Goal: Transaction & Acquisition: Purchase product/service

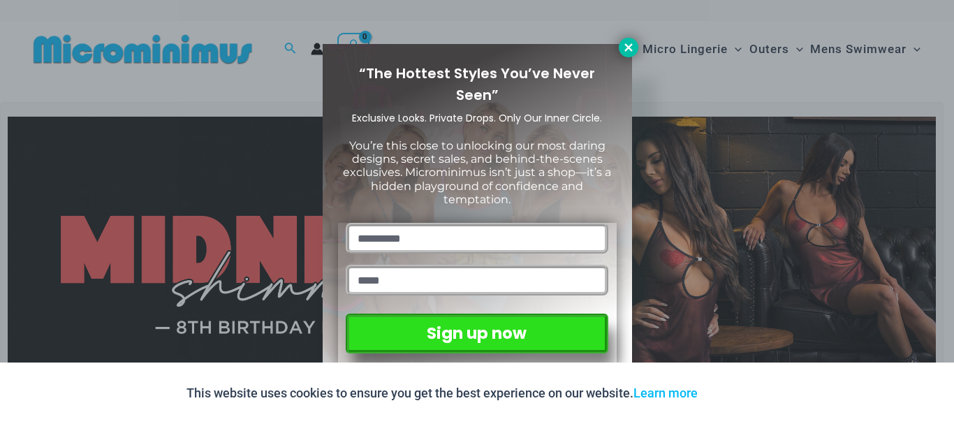
click at [626, 45] on icon at bounding box center [628, 47] width 8 height 8
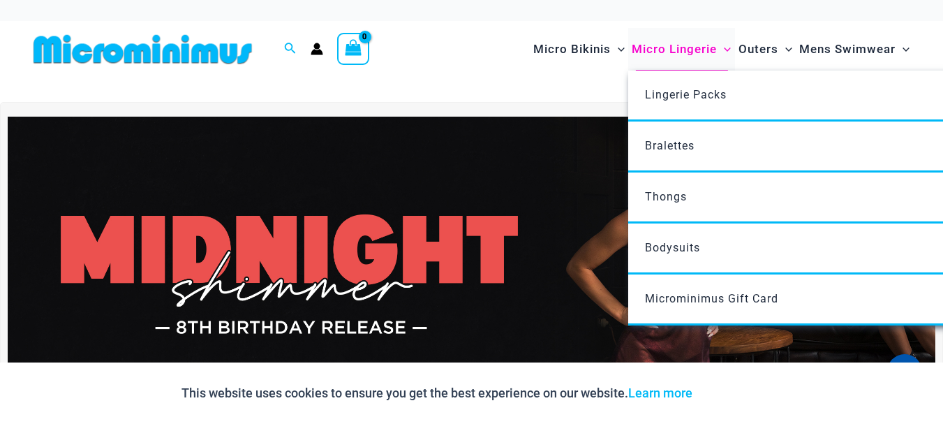
click at [696, 46] on span "Micro Lingerie" at bounding box center [674, 49] width 85 height 36
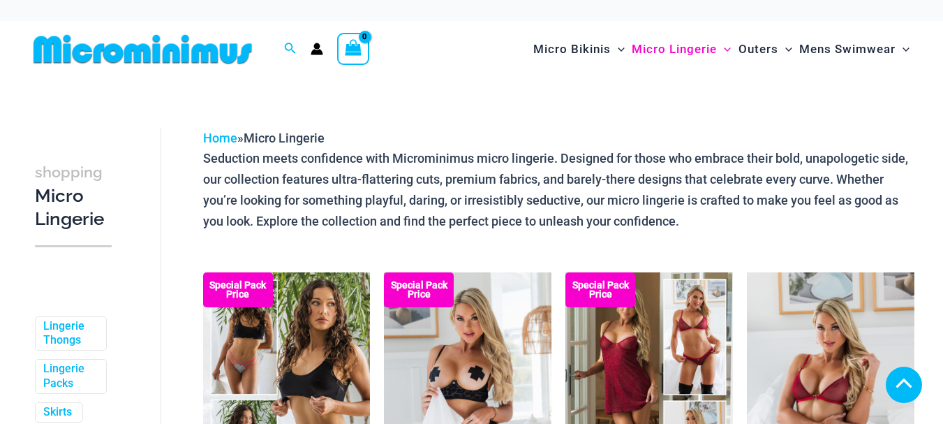
scroll to position [251, 0]
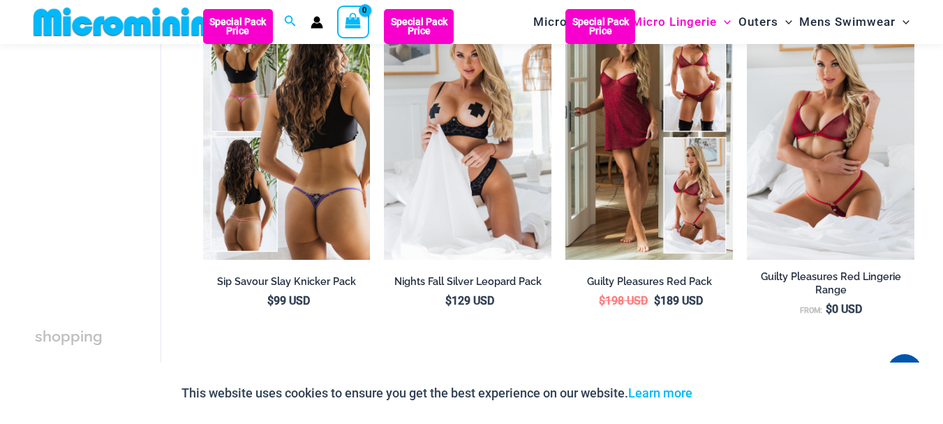
click at [328, 210] on img at bounding box center [287, 134] width 168 height 251
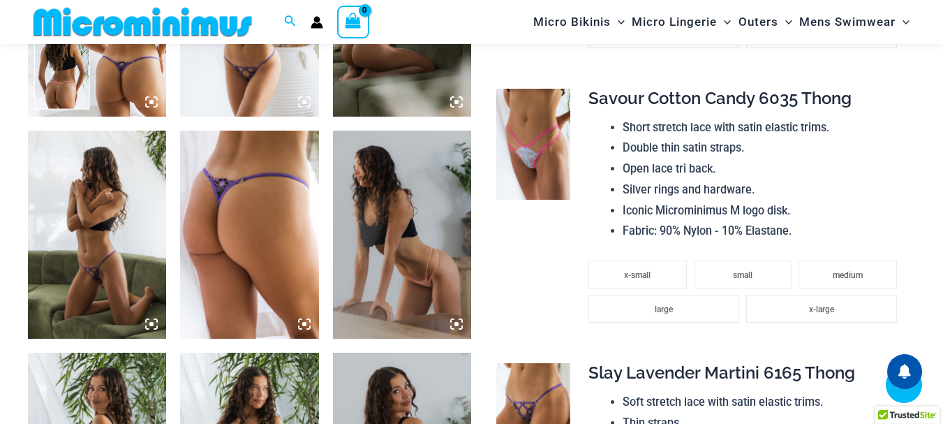
scroll to position [890, 0]
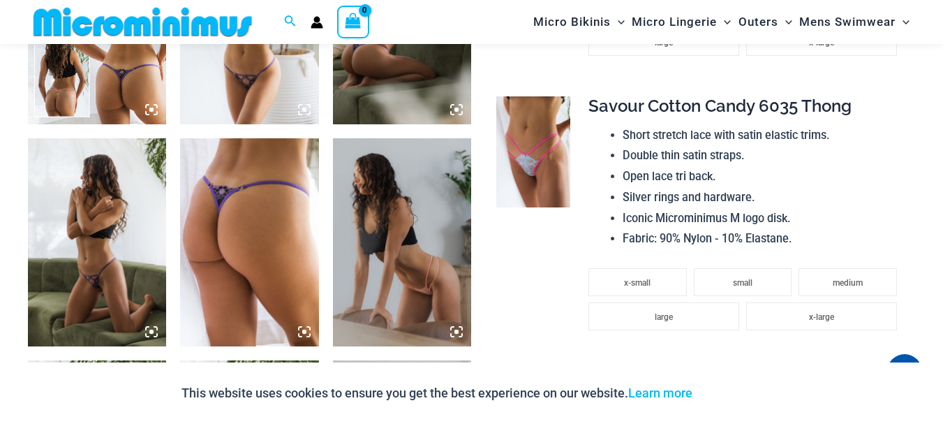
click at [374, 73] on img at bounding box center [402, 21] width 138 height 208
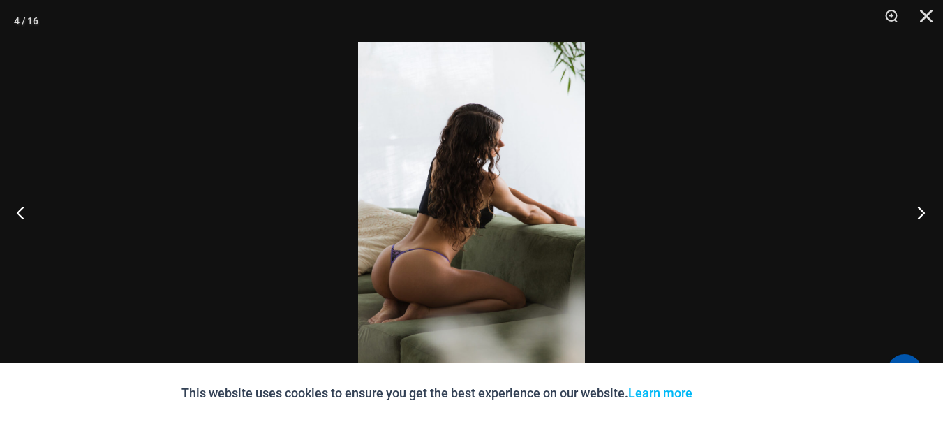
click at [928, 210] on button "Next" at bounding box center [917, 212] width 52 height 70
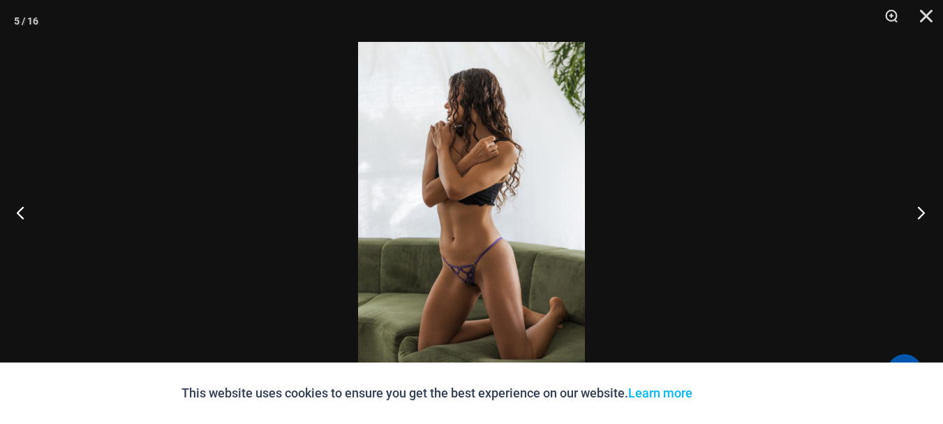
click at [928, 210] on button "Next" at bounding box center [917, 212] width 52 height 70
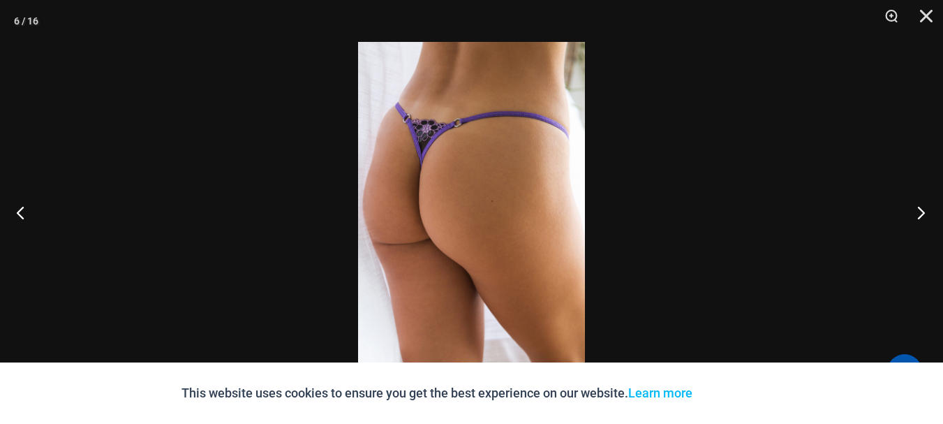
click at [928, 210] on button "Next" at bounding box center [917, 212] width 52 height 70
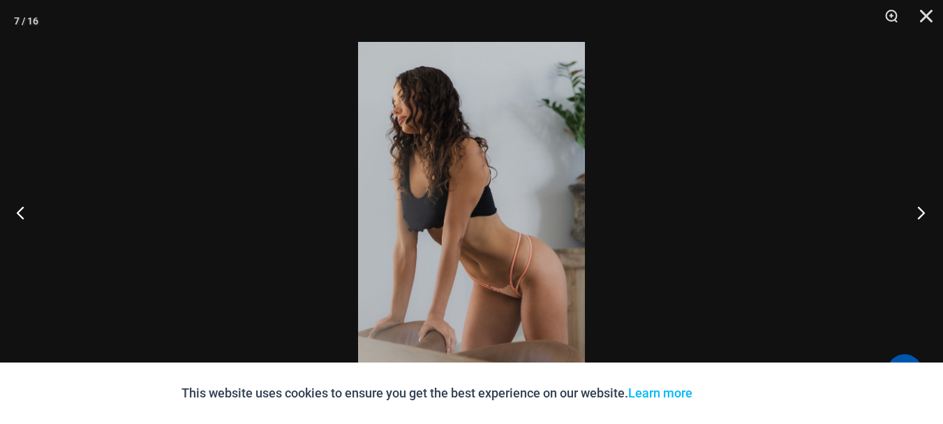
click at [928, 210] on button "Next" at bounding box center [917, 212] width 52 height 70
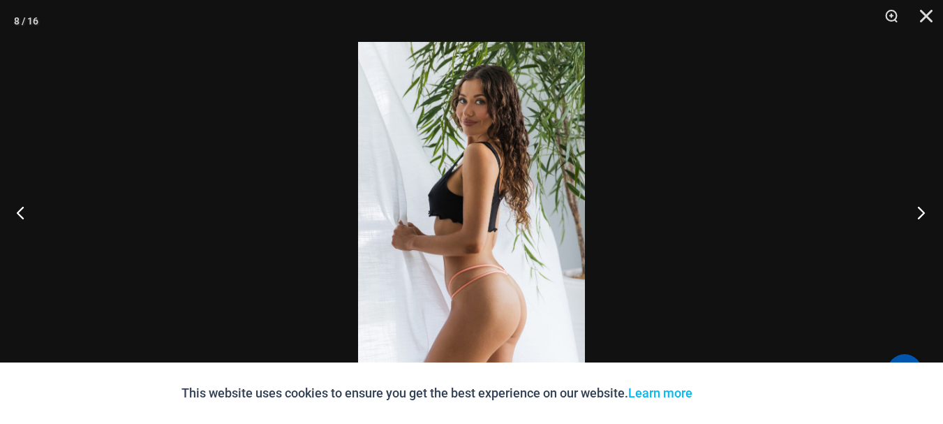
click at [928, 210] on button "Next" at bounding box center [917, 212] width 52 height 70
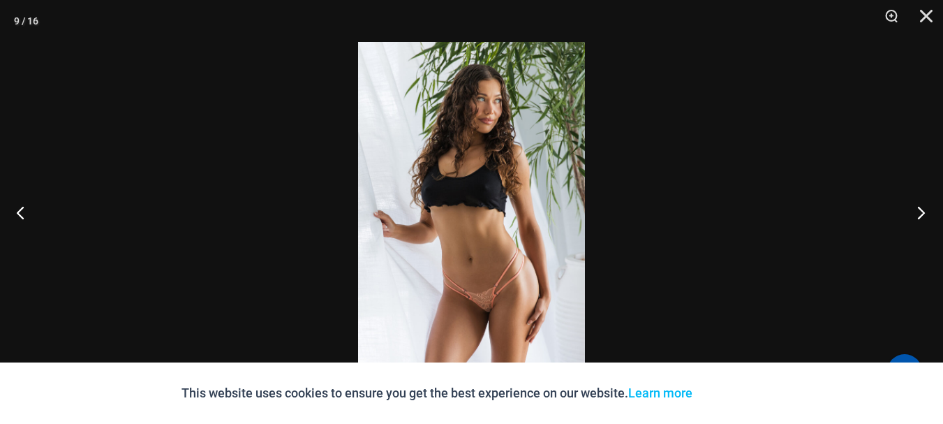
click at [928, 210] on button "Next" at bounding box center [917, 212] width 52 height 70
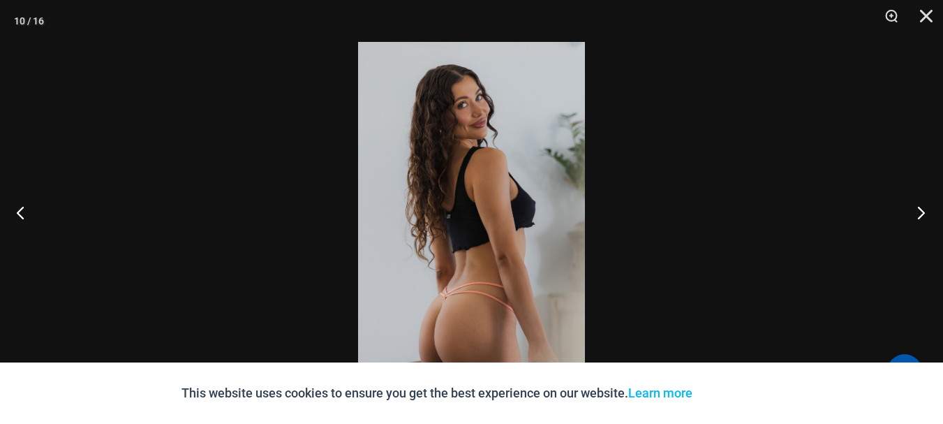
click at [928, 210] on button "Next" at bounding box center [917, 212] width 52 height 70
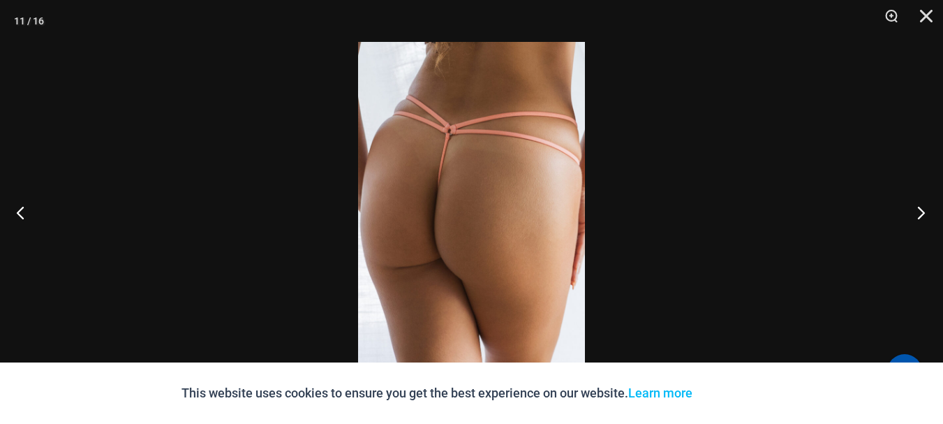
click at [928, 210] on button "Next" at bounding box center [917, 212] width 52 height 70
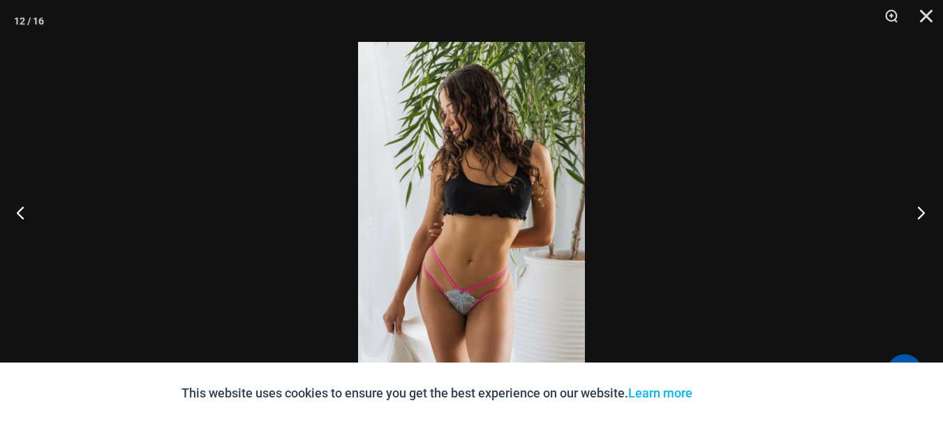
click at [928, 210] on button "Next" at bounding box center [917, 212] width 52 height 70
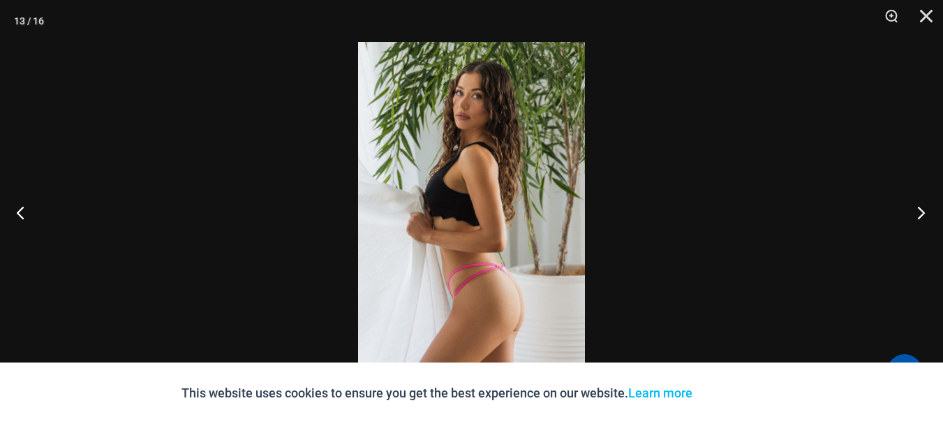
click at [928, 210] on button "Next" at bounding box center [917, 212] width 52 height 70
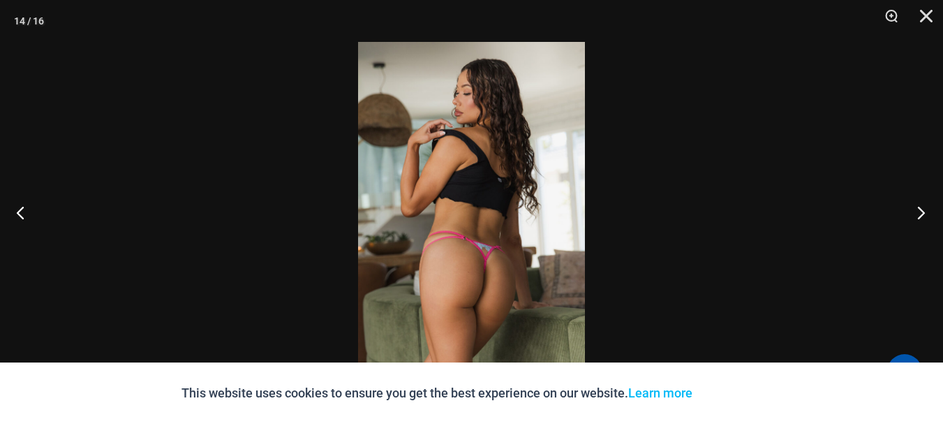
click at [928, 210] on button "Next" at bounding box center [917, 212] width 52 height 70
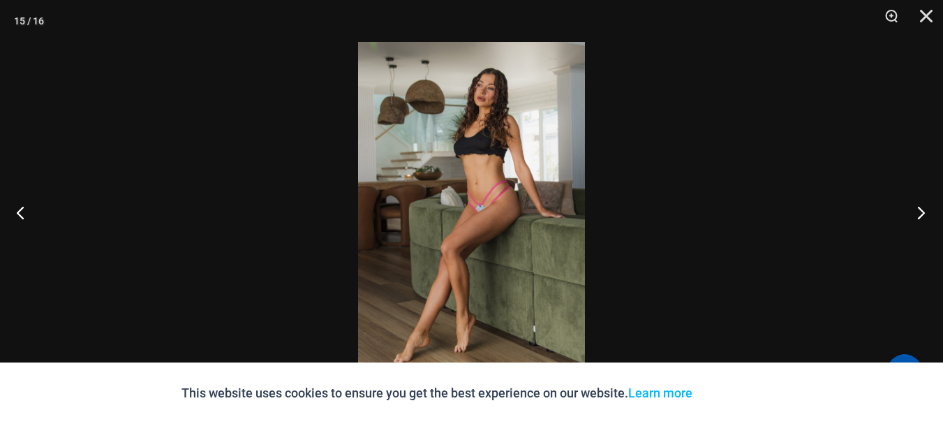
click at [928, 210] on button "Next" at bounding box center [917, 212] width 52 height 70
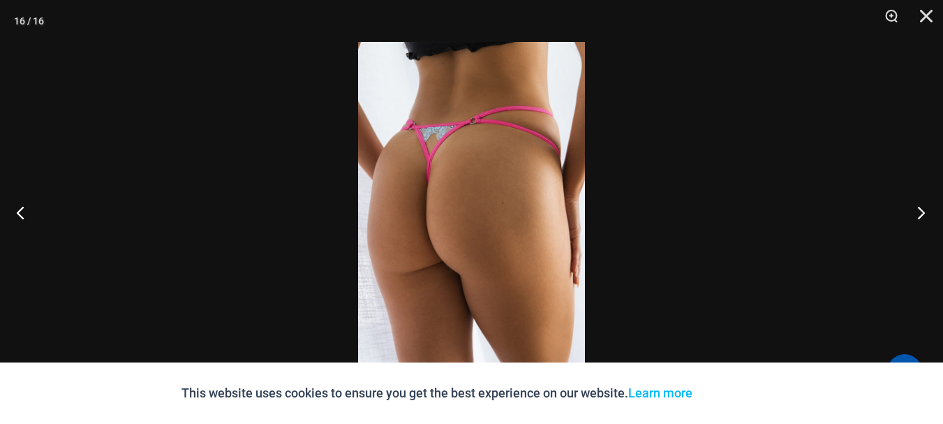
click at [928, 210] on button "Next" at bounding box center [917, 212] width 52 height 70
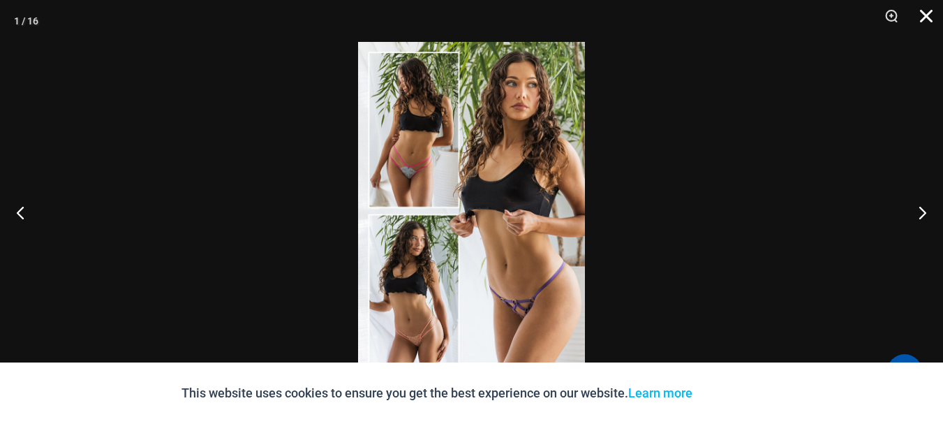
click at [925, 8] on button "Close" at bounding box center [921, 21] width 35 height 42
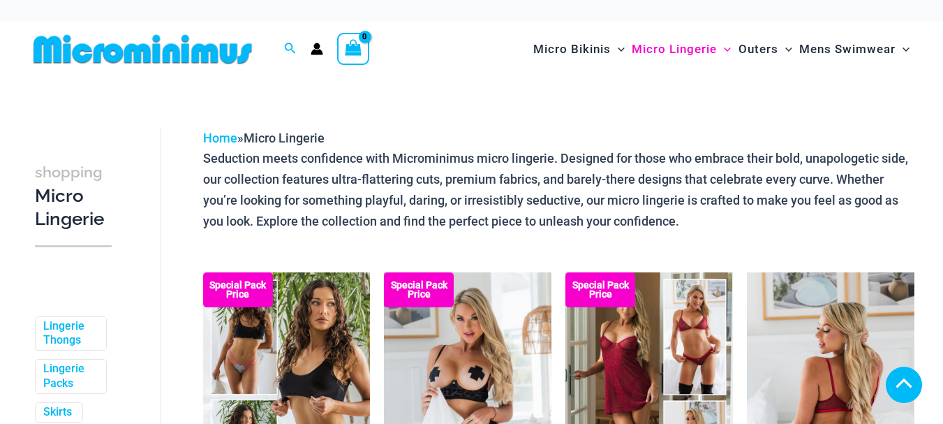
scroll to position [251, 0]
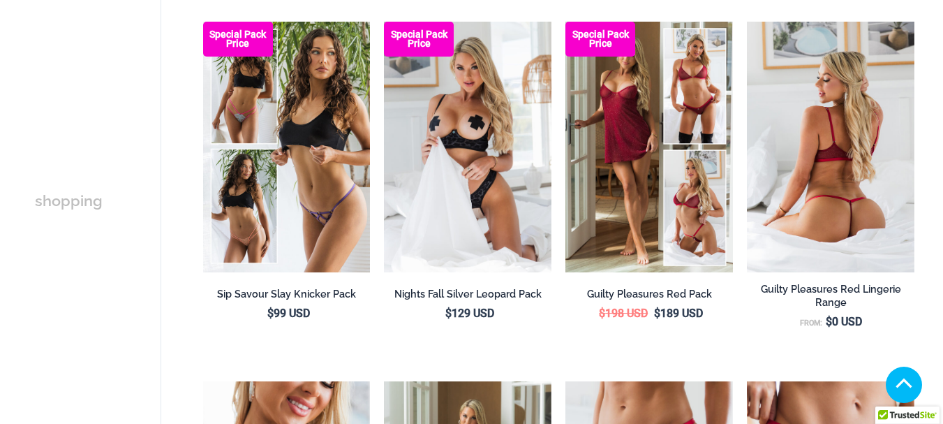
click at [819, 176] on img at bounding box center [831, 147] width 168 height 251
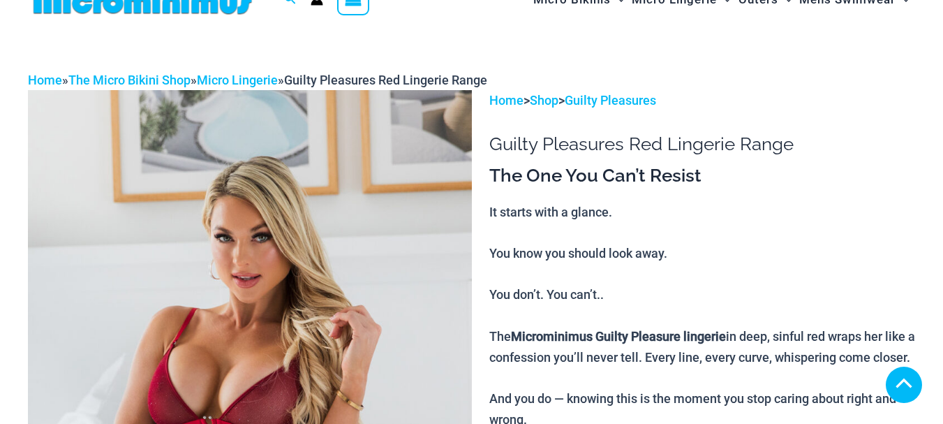
scroll to position [289, 0]
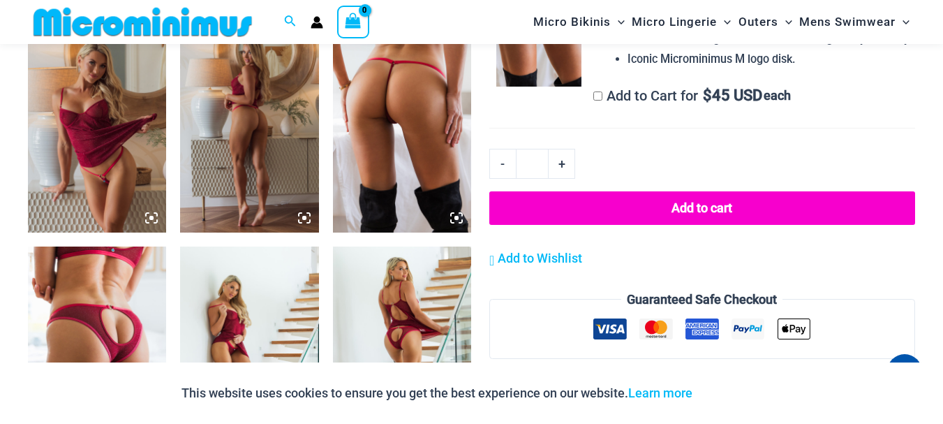
scroll to position [1415, 0]
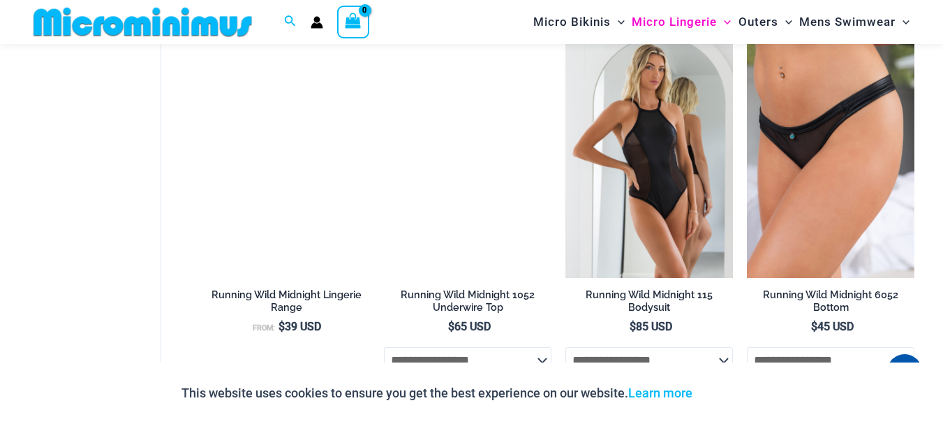
scroll to position [1346, 0]
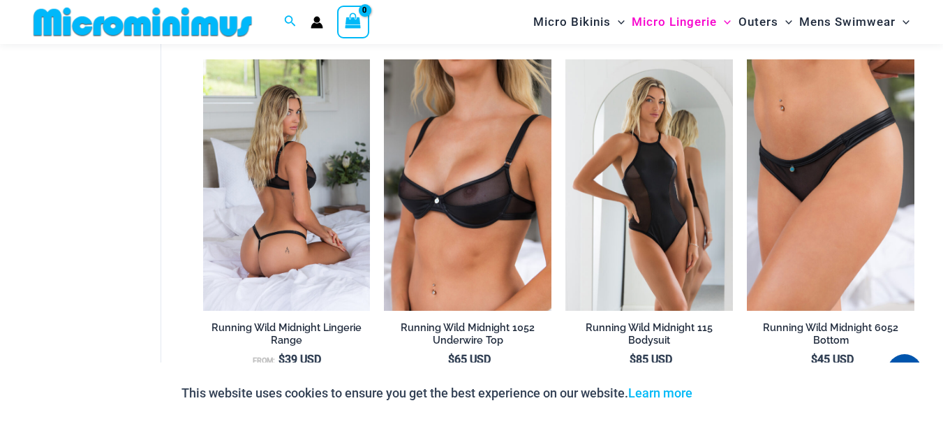
click at [311, 172] on img at bounding box center [287, 184] width 168 height 251
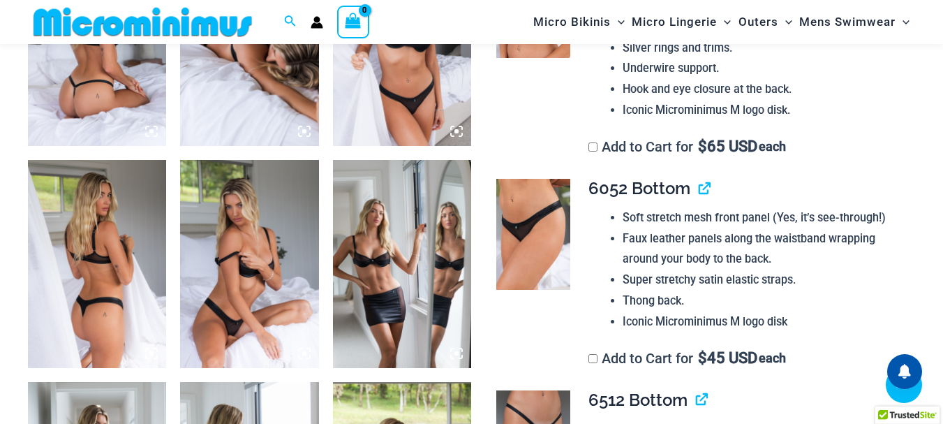
scroll to position [861, 0]
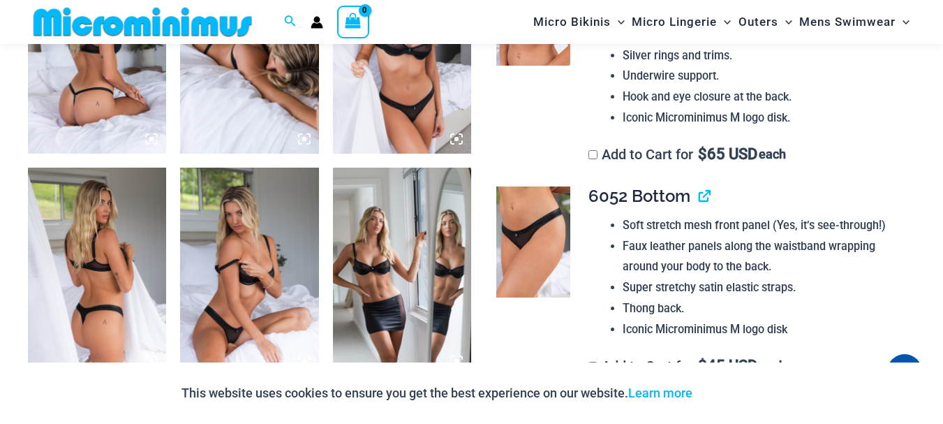
click at [299, 102] on img at bounding box center [249, 50] width 138 height 208
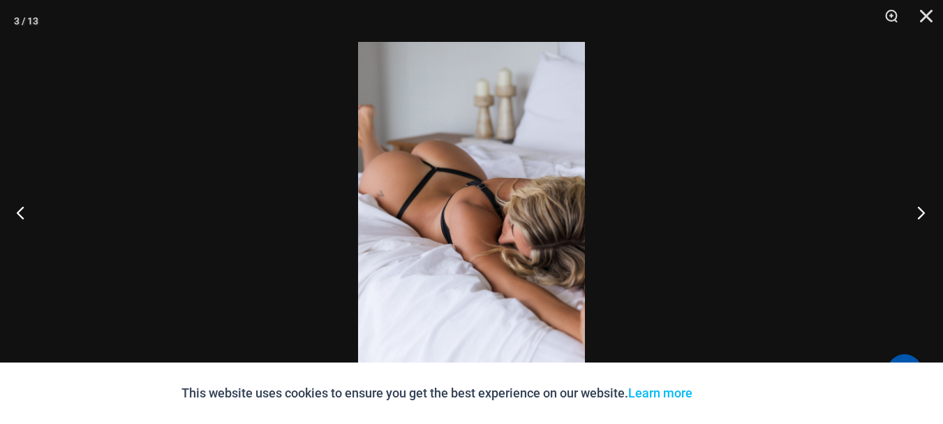
click at [919, 216] on button "Next" at bounding box center [917, 212] width 52 height 70
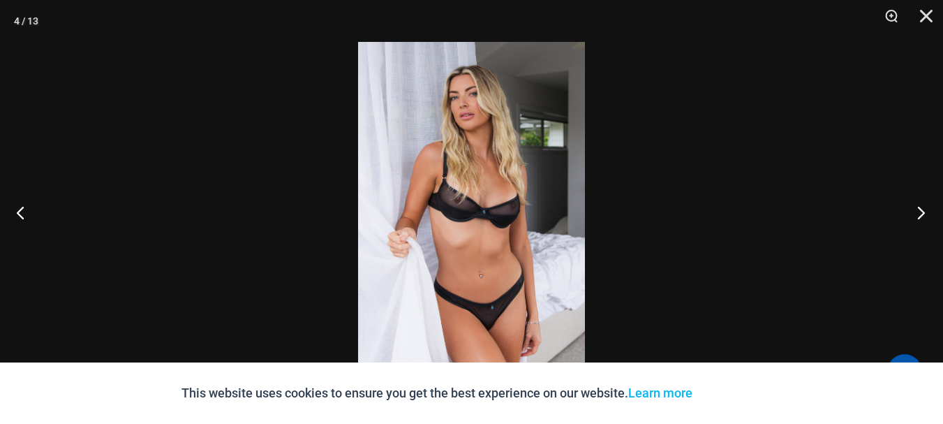
click at [918, 213] on button "Next" at bounding box center [917, 212] width 52 height 70
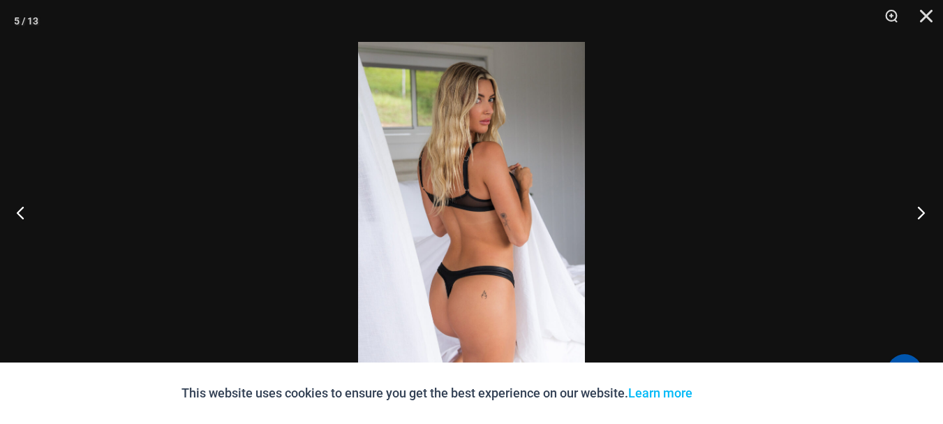
click at [918, 213] on button "Next" at bounding box center [917, 212] width 52 height 70
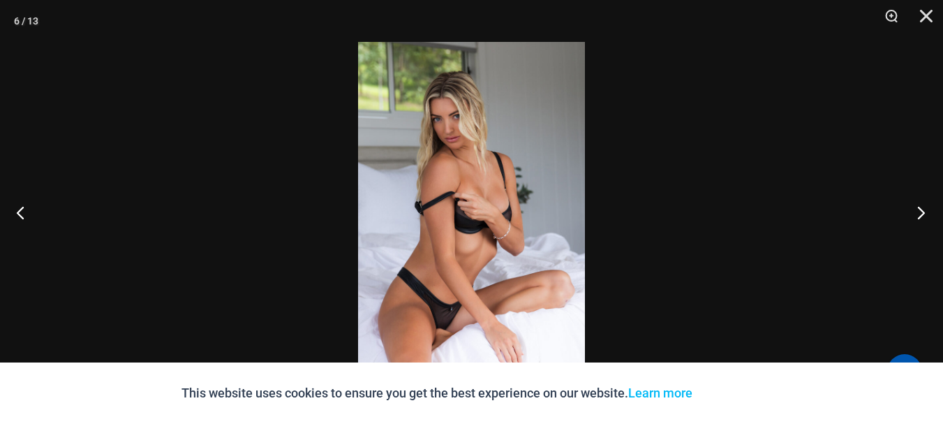
click at [918, 213] on button "Next" at bounding box center [917, 212] width 52 height 70
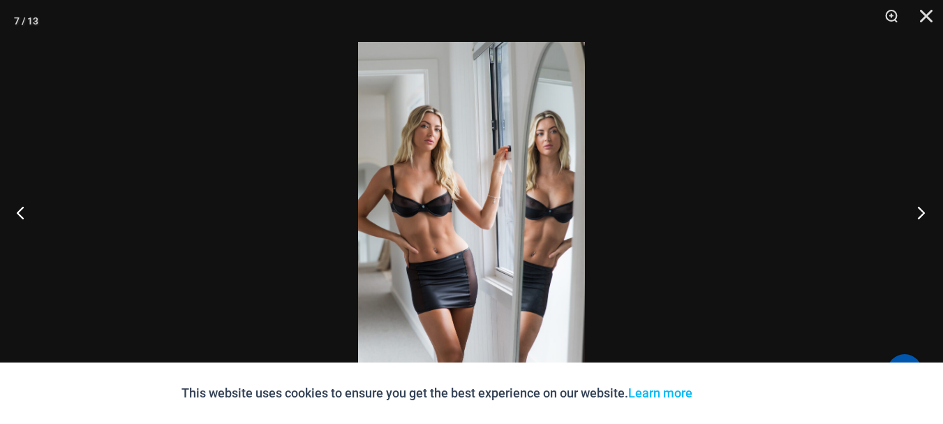
click at [918, 213] on button "Next" at bounding box center [917, 212] width 52 height 70
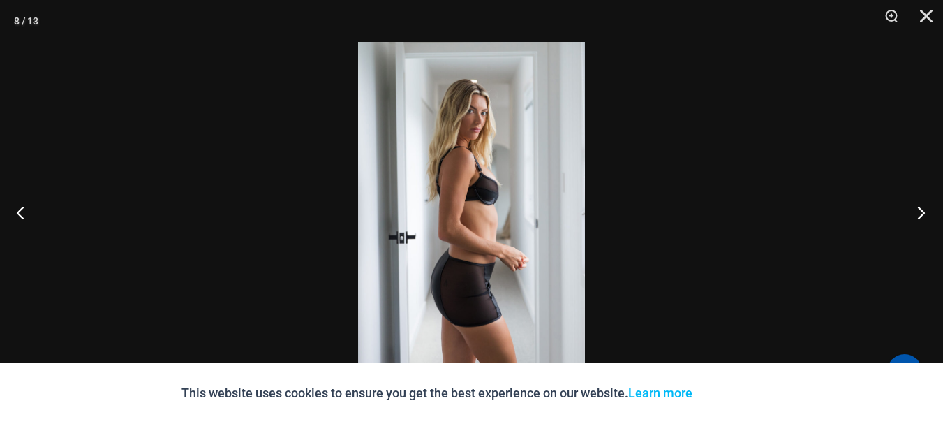
click at [918, 213] on button "Next" at bounding box center [917, 212] width 52 height 70
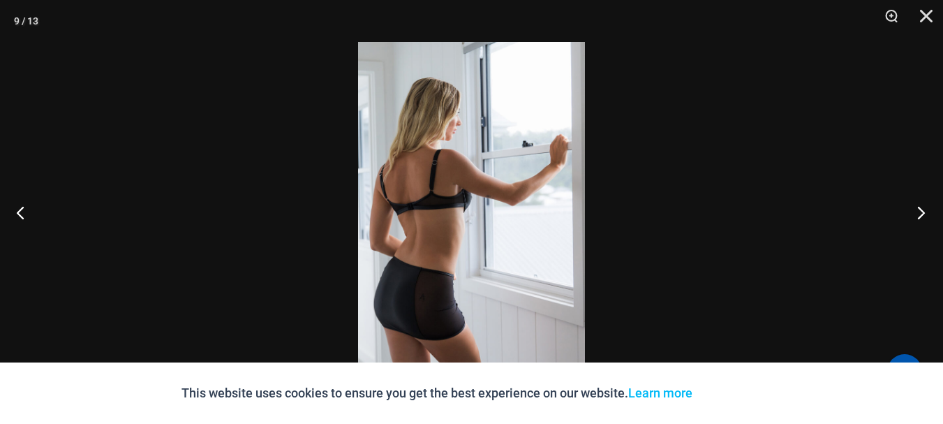
click at [918, 213] on button "Next" at bounding box center [917, 212] width 52 height 70
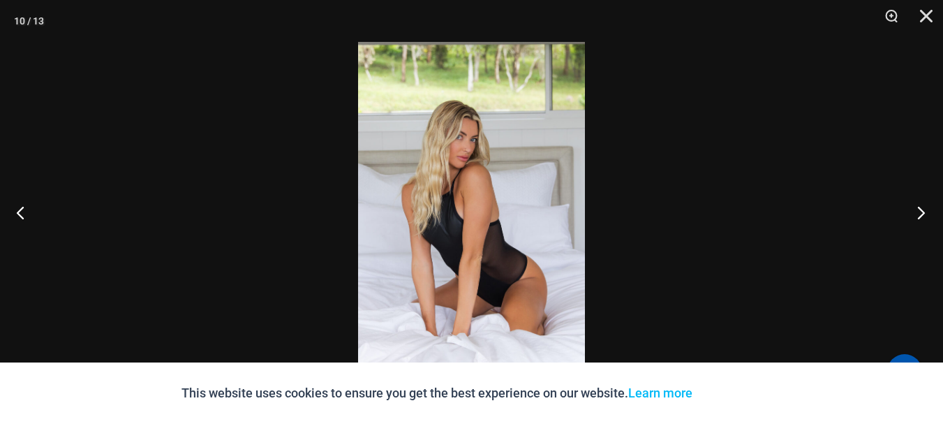
click at [918, 213] on button "Next" at bounding box center [917, 212] width 52 height 70
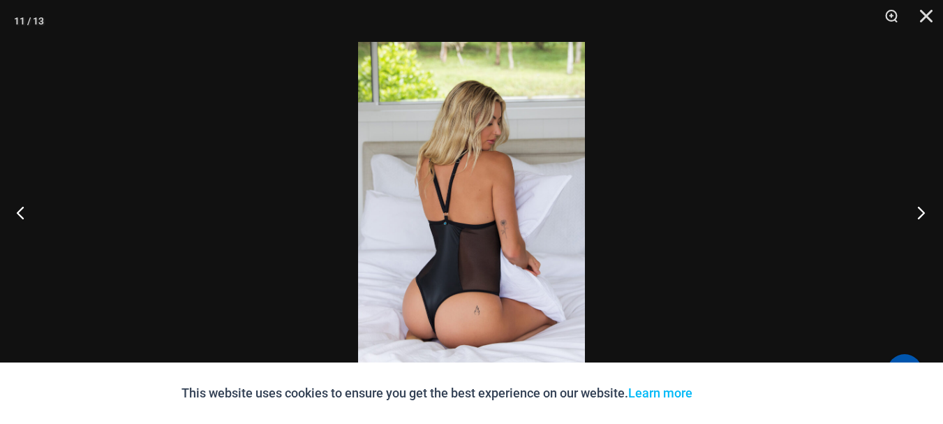
click at [918, 213] on button "Next" at bounding box center [917, 212] width 52 height 70
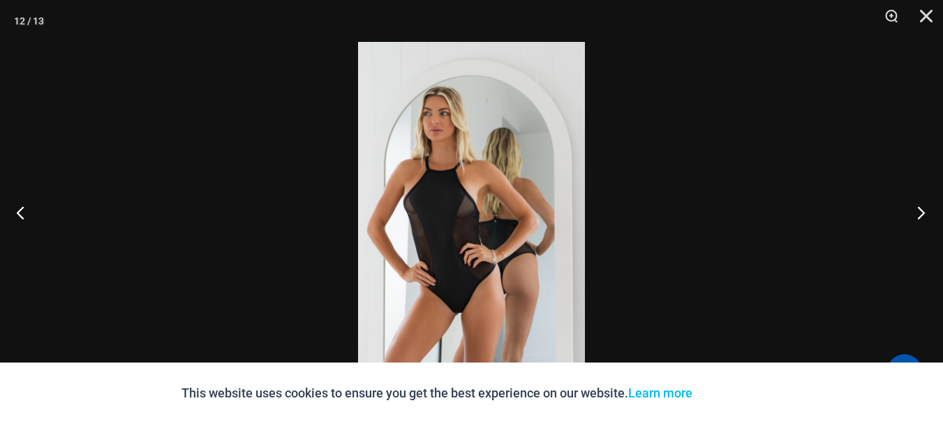
click at [918, 213] on button "Next" at bounding box center [917, 212] width 52 height 70
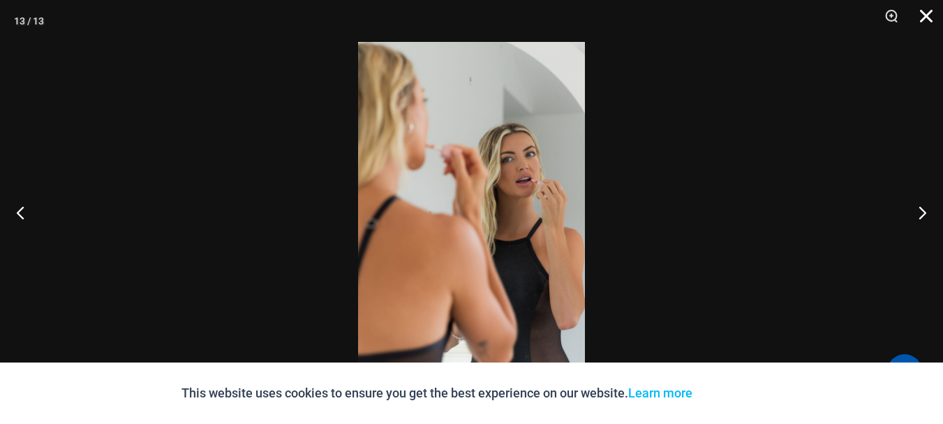
click at [923, 15] on button "Close" at bounding box center [921, 21] width 35 height 42
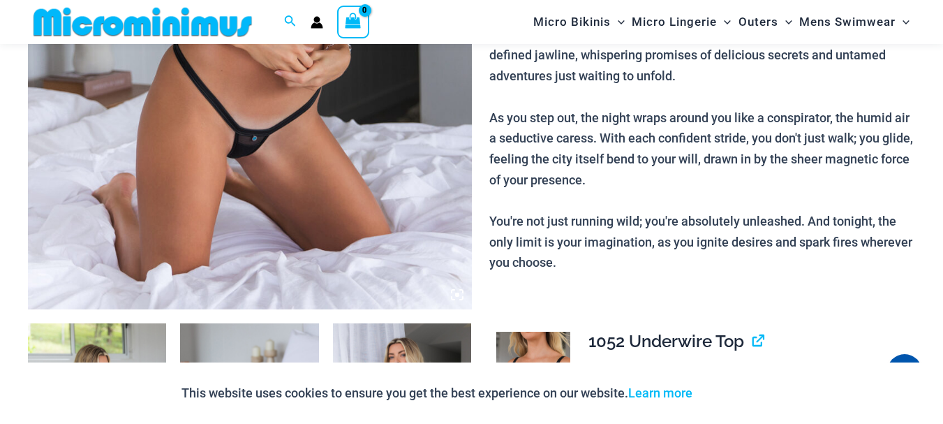
scroll to position [621, 0]
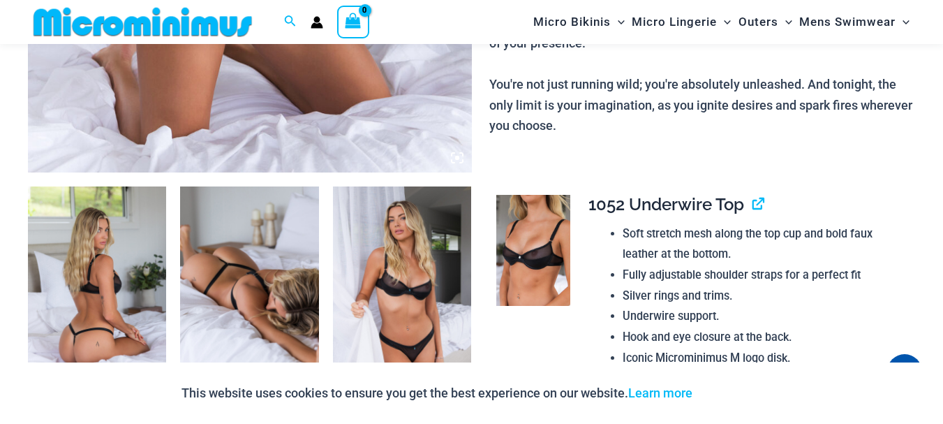
click at [75, 252] on img at bounding box center [97, 290] width 138 height 208
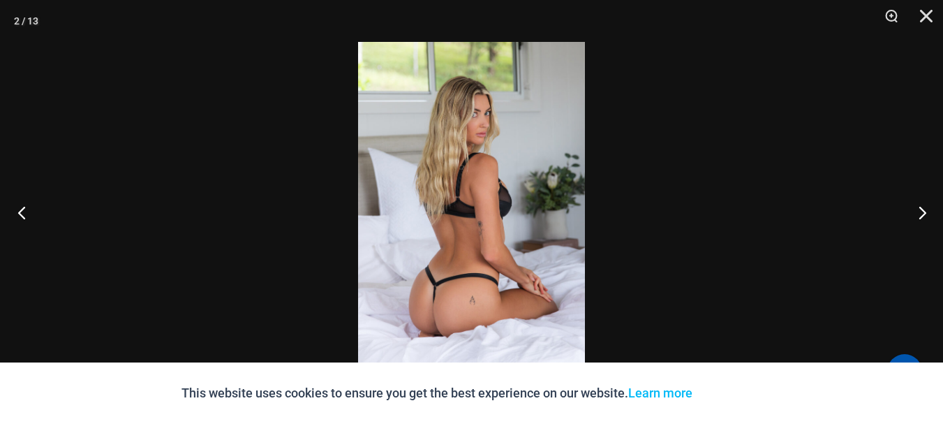
click at [31, 221] on button "Previous" at bounding box center [26, 212] width 52 height 70
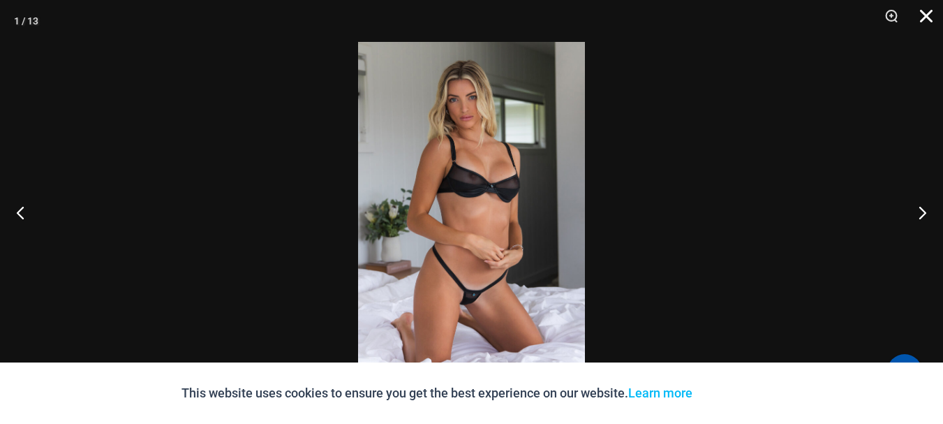
click at [923, 22] on button "Close" at bounding box center [921, 21] width 35 height 42
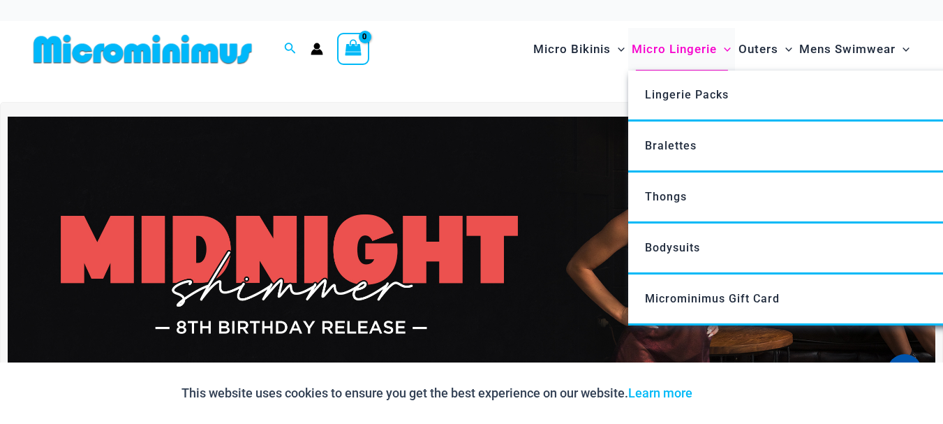
click at [671, 46] on span "Micro Lingerie" at bounding box center [674, 49] width 85 height 36
click at [640, 42] on span "Micro Lingerie" at bounding box center [674, 49] width 85 height 36
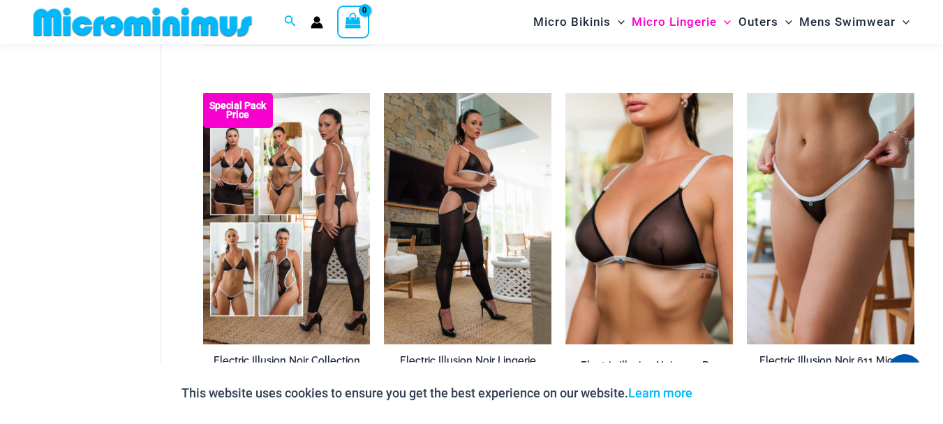
scroll to position [2225, 0]
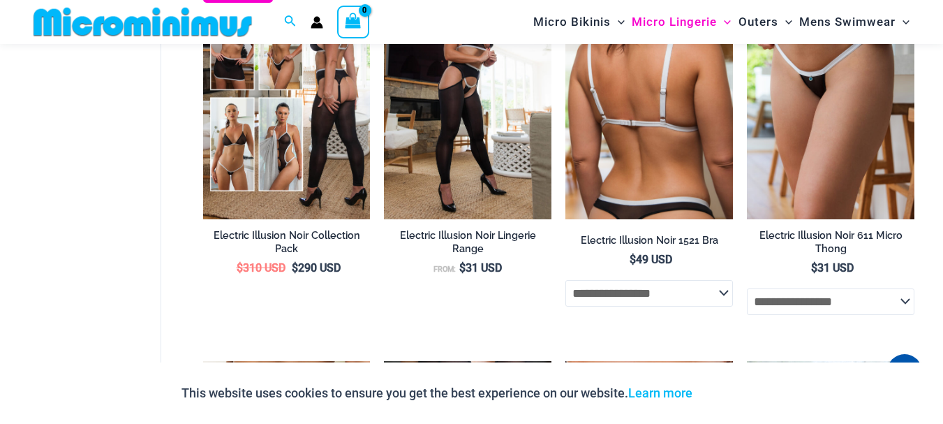
click at [646, 132] on img at bounding box center [650, 93] width 168 height 251
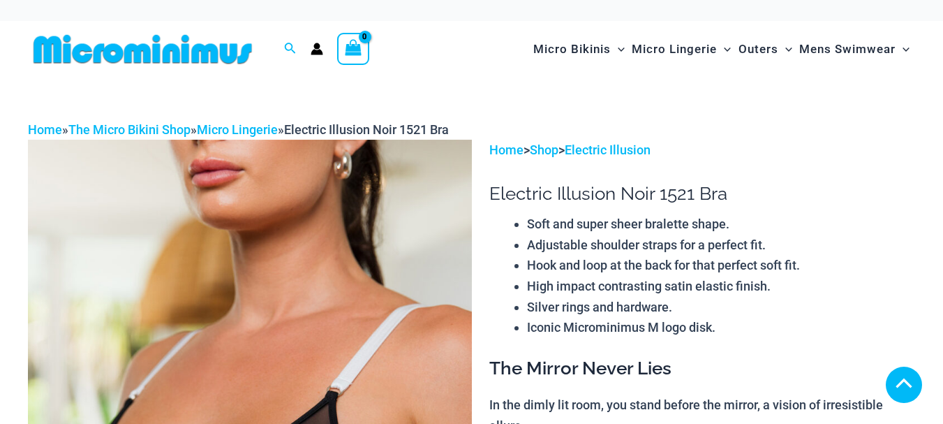
scroll to position [402, 0]
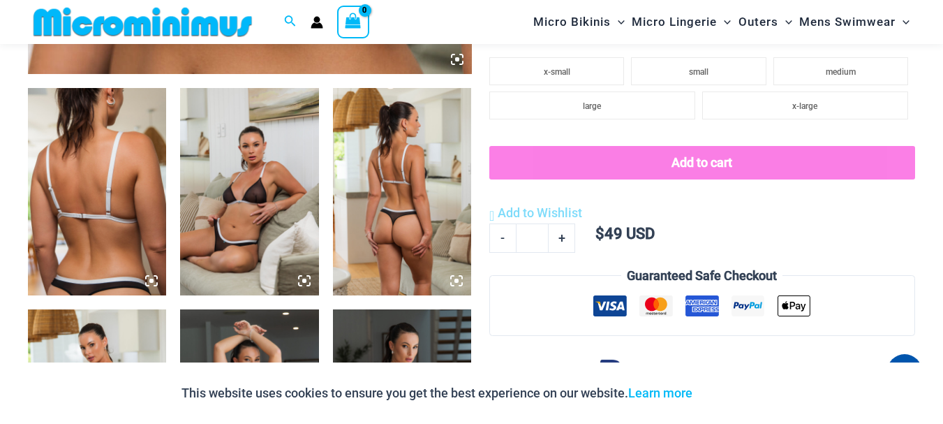
click at [112, 186] on img at bounding box center [97, 192] width 138 height 208
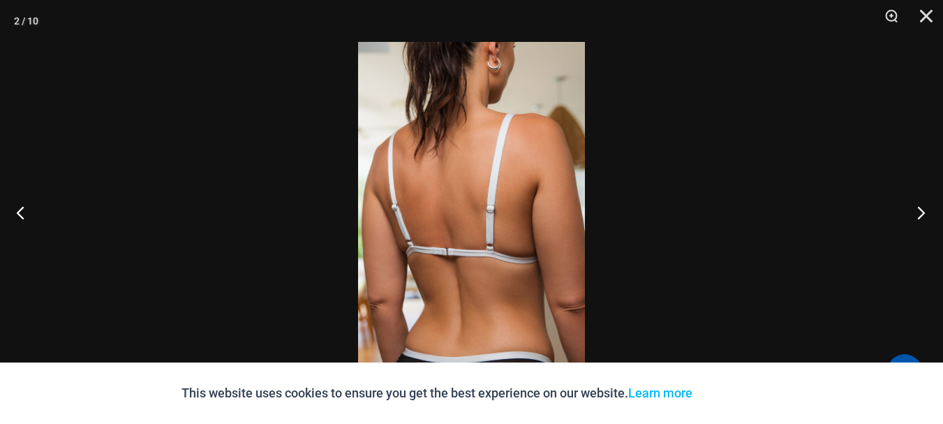
click at [919, 212] on button "Next" at bounding box center [917, 212] width 52 height 70
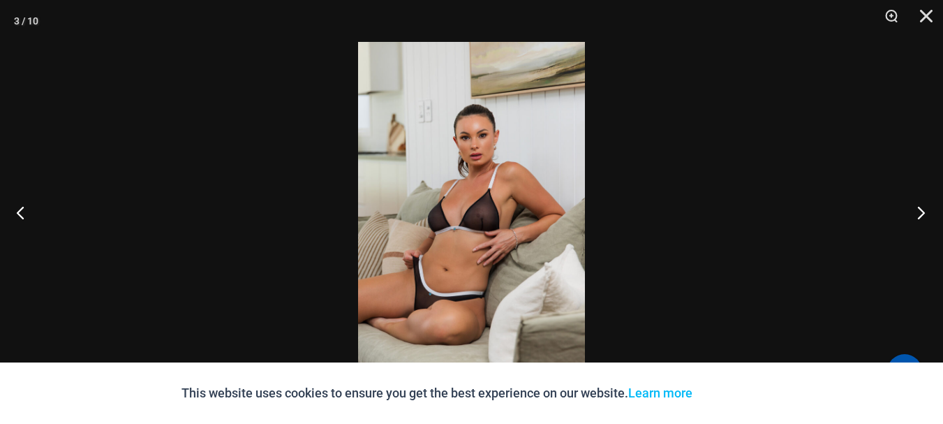
click at [919, 212] on button "Next" at bounding box center [917, 212] width 52 height 70
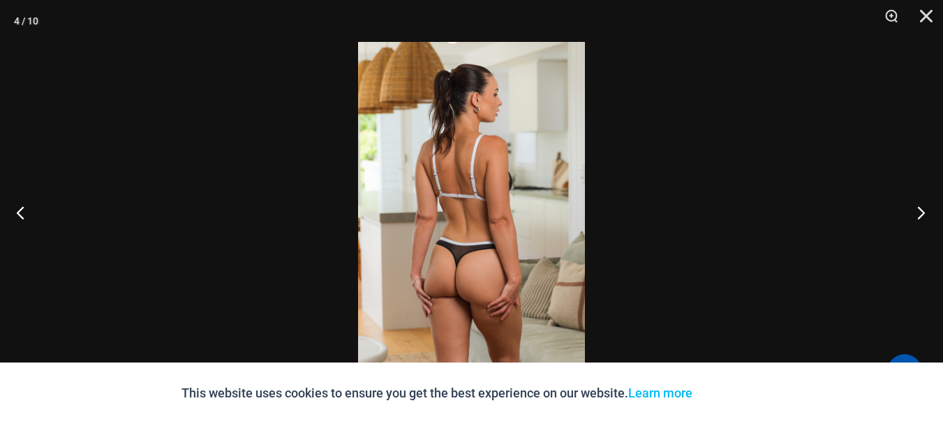
click at [919, 212] on button "Next" at bounding box center [917, 212] width 52 height 70
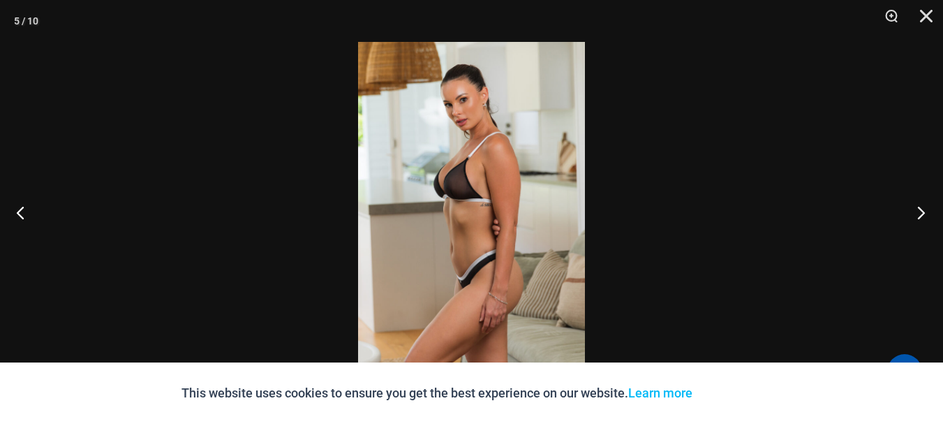
click at [919, 212] on button "Next" at bounding box center [917, 212] width 52 height 70
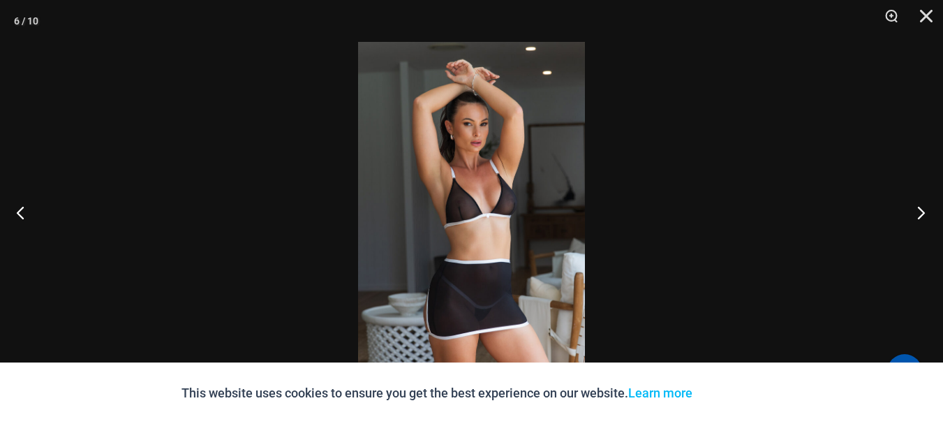
click at [919, 212] on button "Next" at bounding box center [917, 212] width 52 height 70
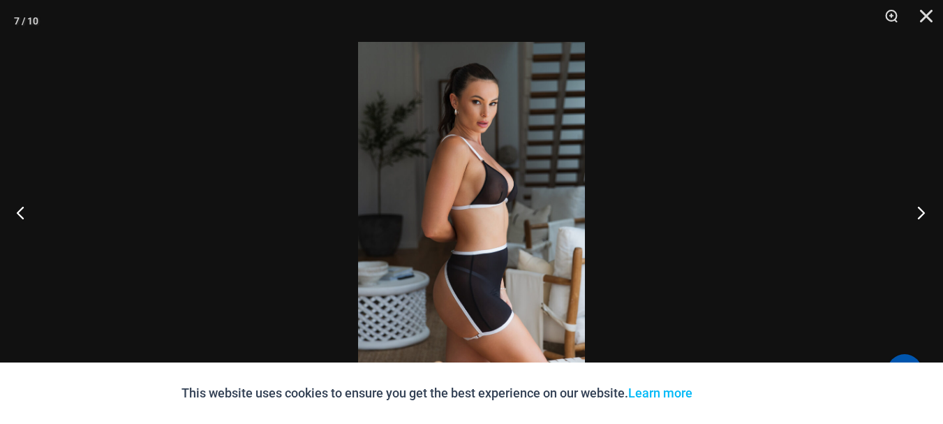
click at [919, 212] on button "Next" at bounding box center [917, 212] width 52 height 70
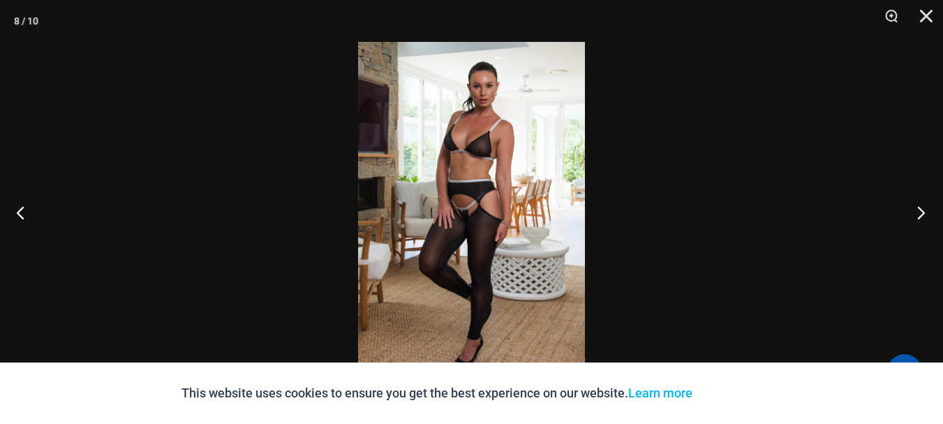
click at [919, 212] on button "Next" at bounding box center [917, 212] width 52 height 70
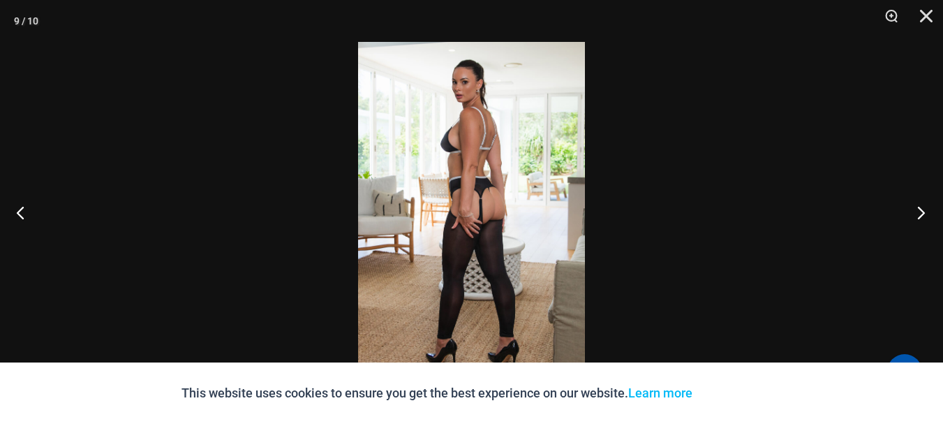
click at [919, 212] on button "Next" at bounding box center [917, 212] width 52 height 70
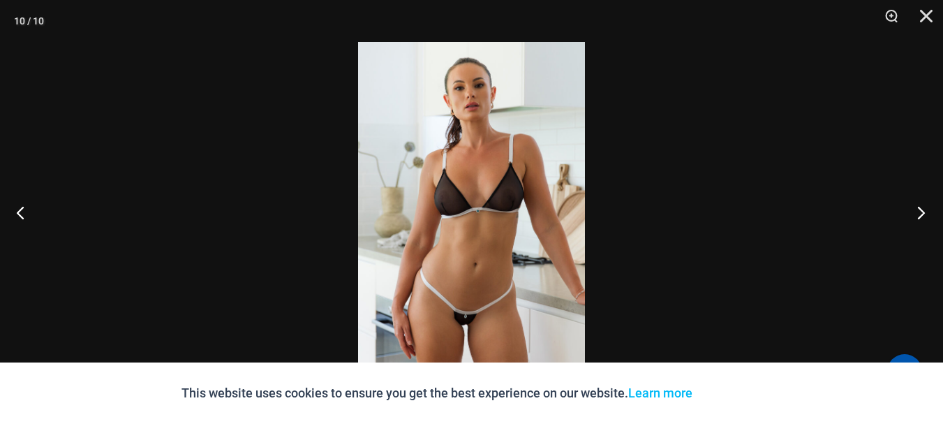
click at [919, 212] on button "Next" at bounding box center [917, 212] width 52 height 70
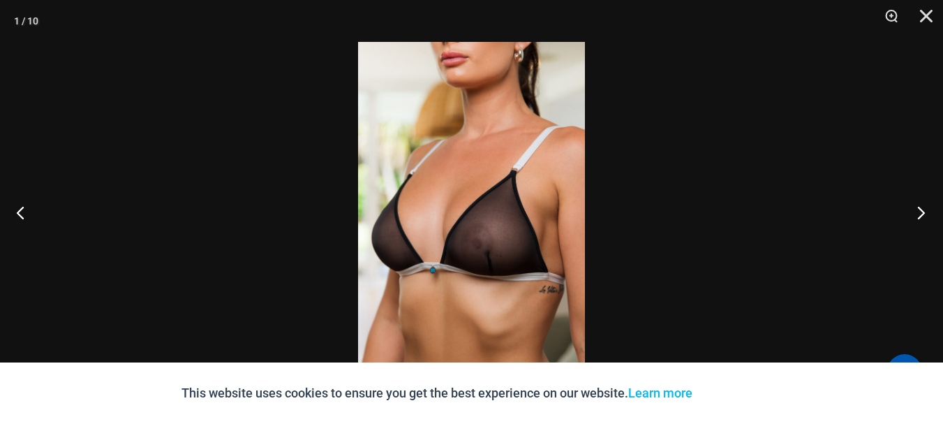
click at [919, 212] on button "Next" at bounding box center [917, 212] width 52 height 70
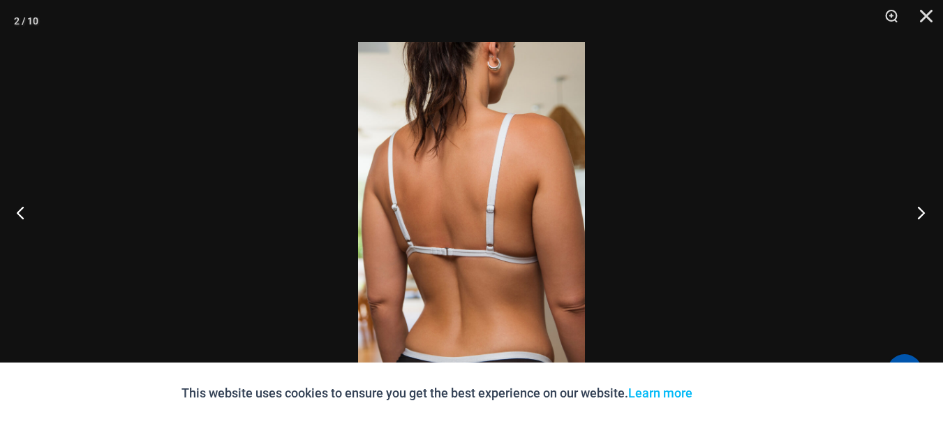
click at [919, 212] on button "Next" at bounding box center [917, 212] width 52 height 70
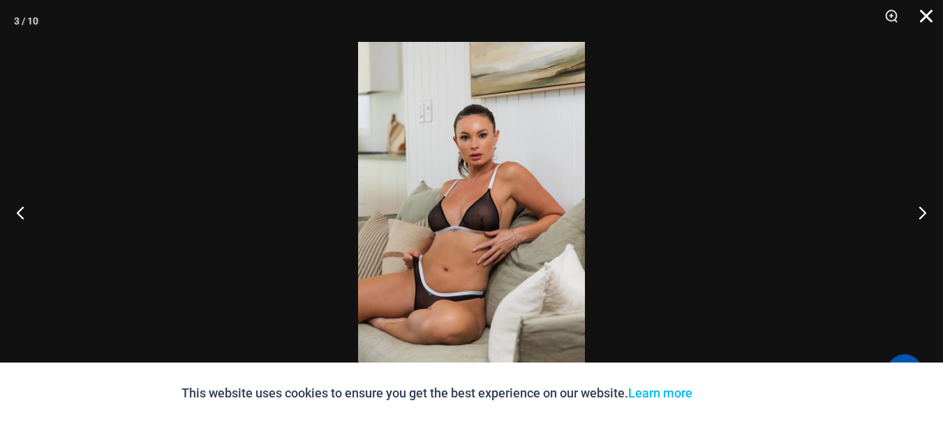
click at [929, 15] on button "Close" at bounding box center [921, 21] width 35 height 42
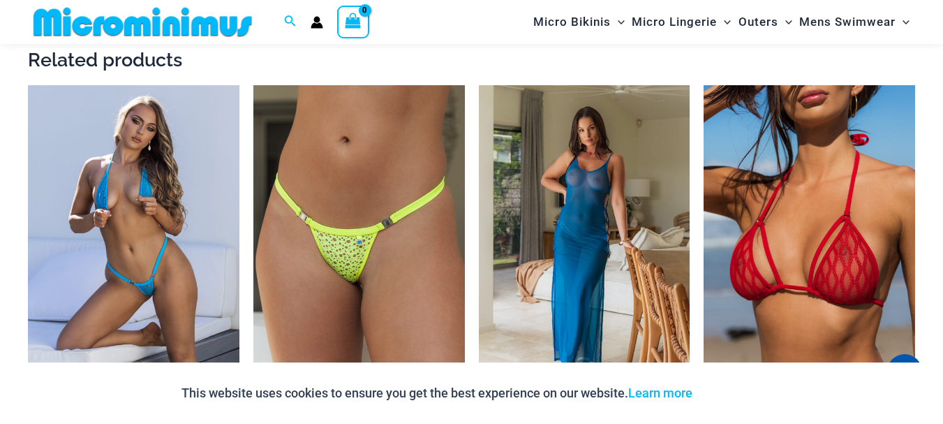
scroll to position [1891, 0]
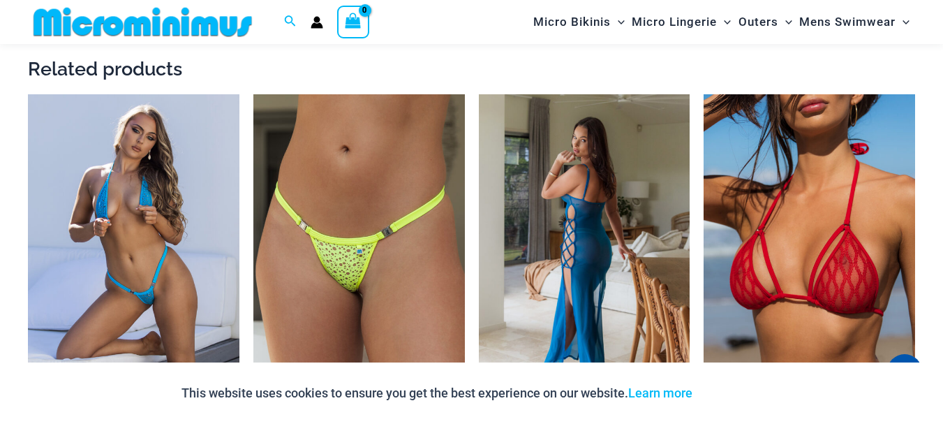
click at [587, 214] on img at bounding box center [585, 252] width 212 height 317
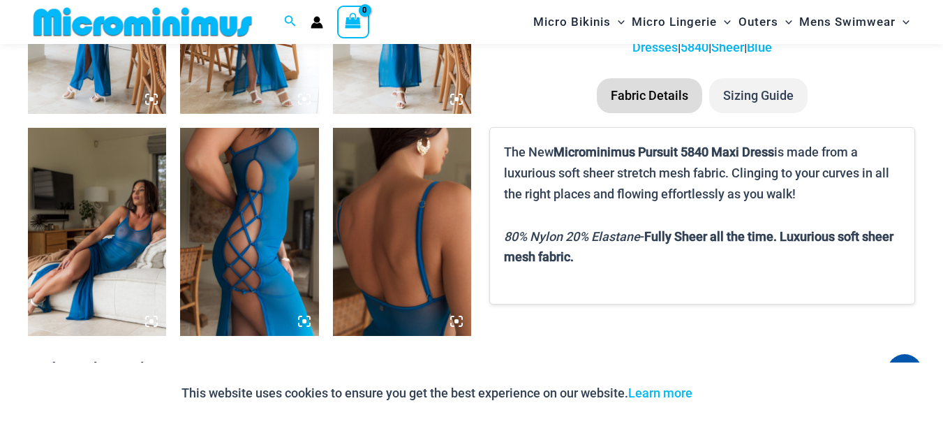
scroll to position [915, 0]
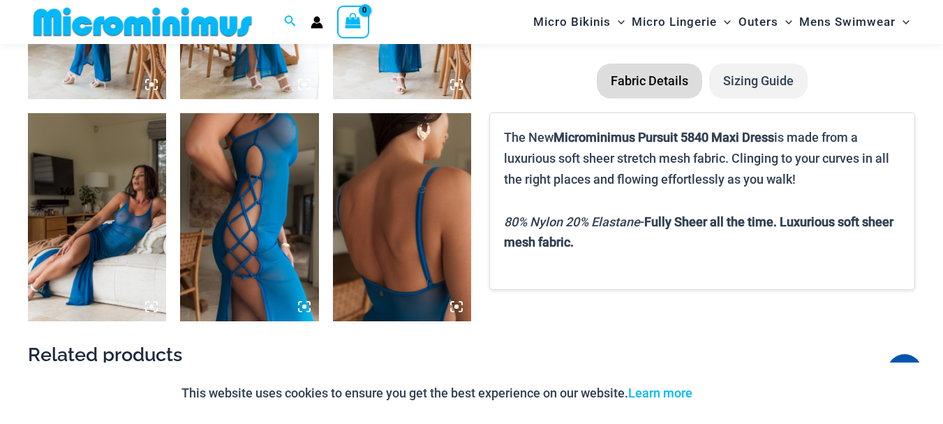
drag, startPoint x: 949, startPoint y: 41, endPoint x: 941, endPoint y: 128, distance: 88.3
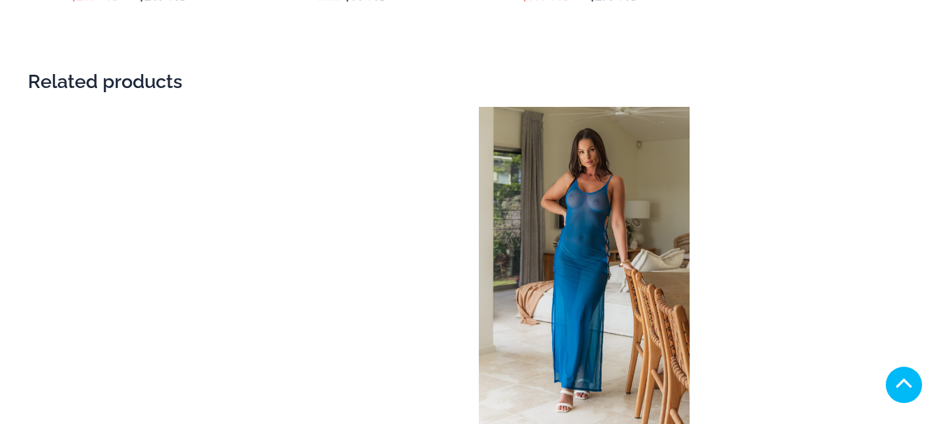
scroll to position [1891, 0]
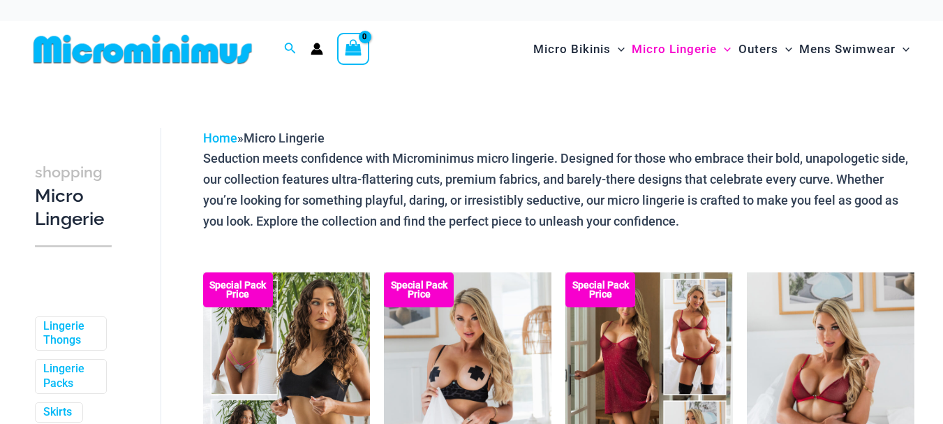
scroll to position [2168, 0]
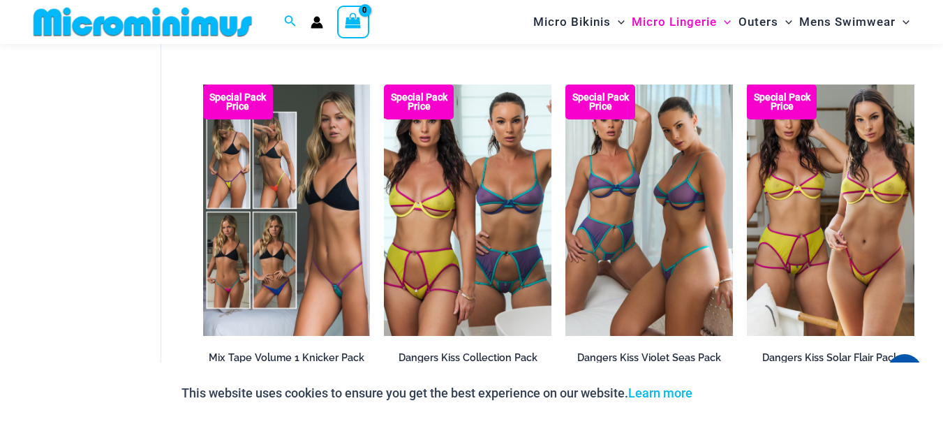
scroll to position [2980, 0]
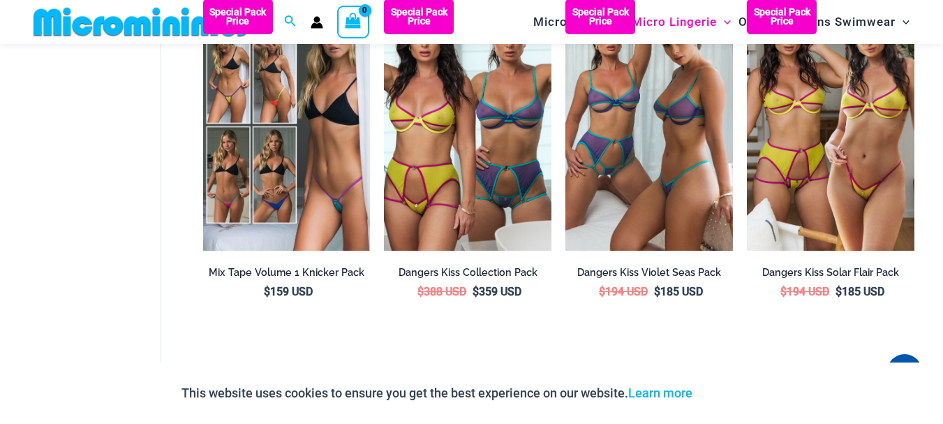
drag, startPoint x: 947, startPoint y: 27, endPoint x: 953, endPoint y: 339, distance: 312.2
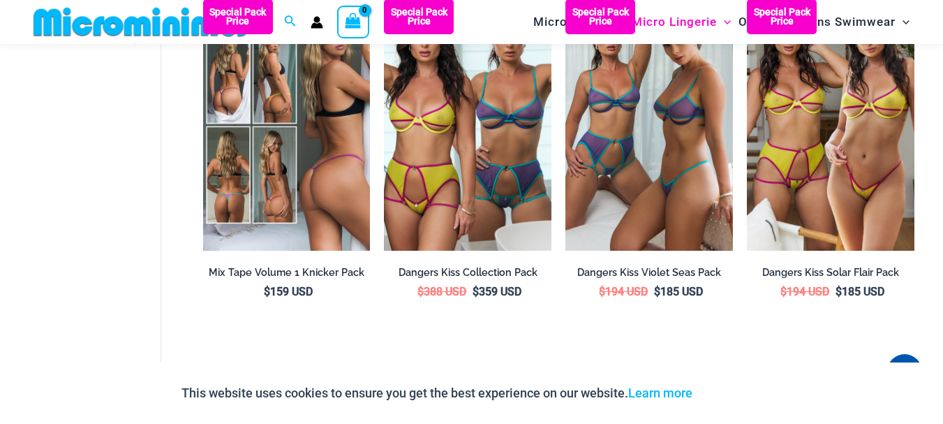
click at [300, 182] on img at bounding box center [287, 124] width 168 height 251
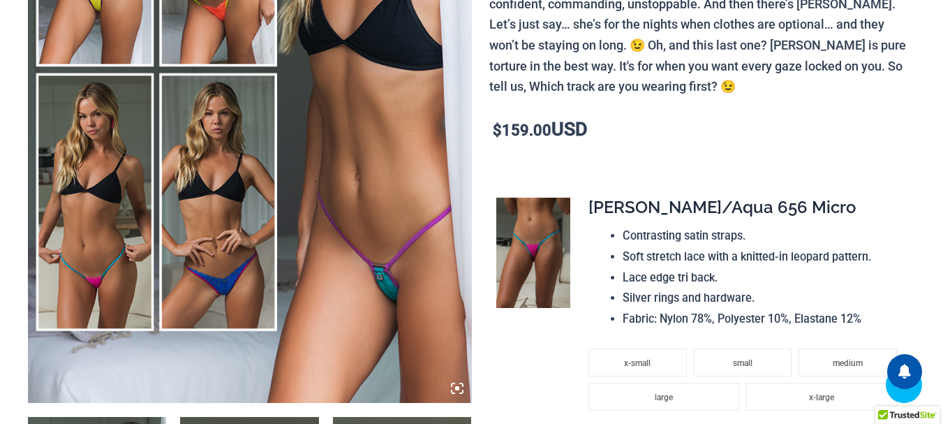
scroll to position [372, 0]
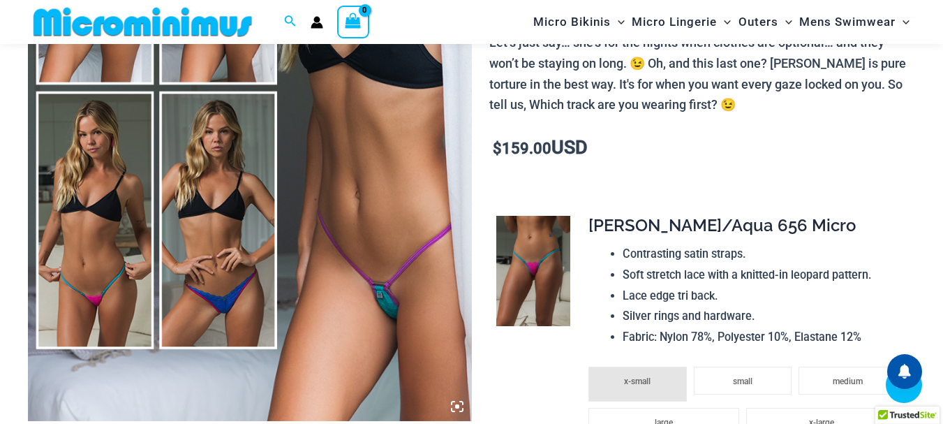
click at [527, 240] on img at bounding box center [533, 271] width 74 height 111
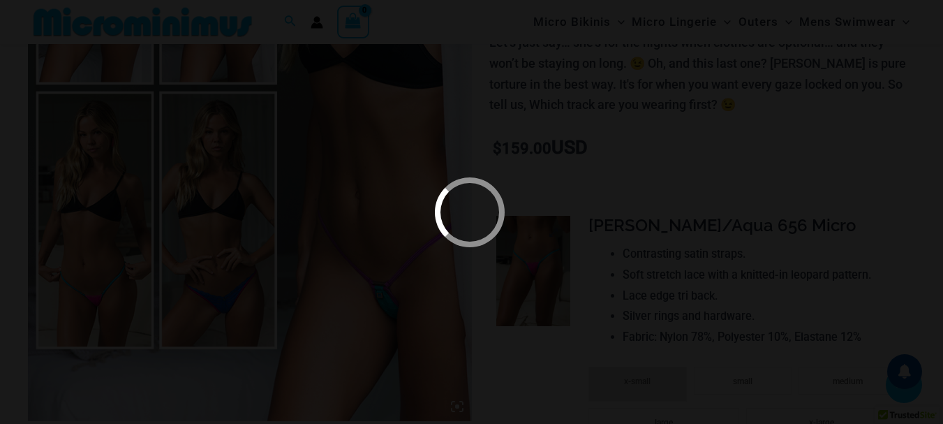
scroll to position [360, 0]
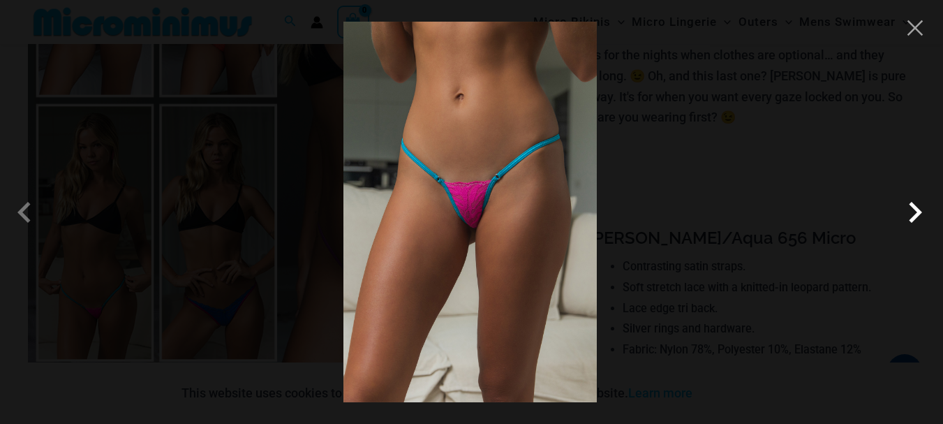
click at [588, 224] on span at bounding box center [560, 251] width 55 height 55
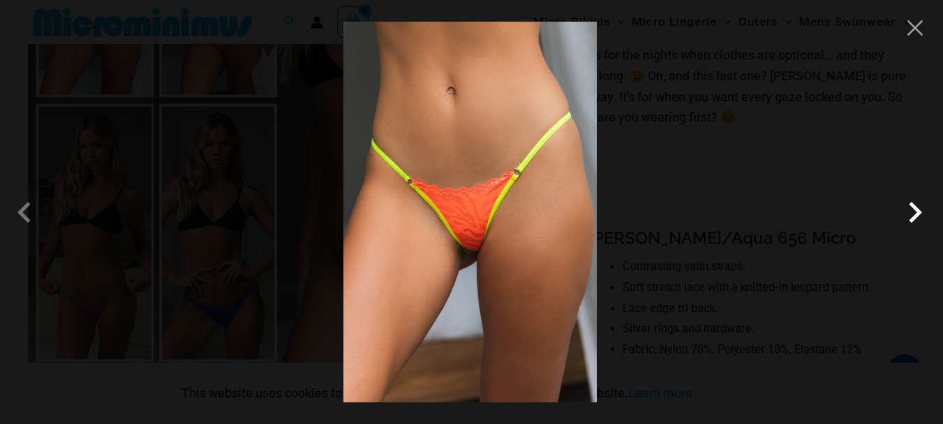
click at [395, 207] on span at bounding box center [371, 202] width 46 height 46
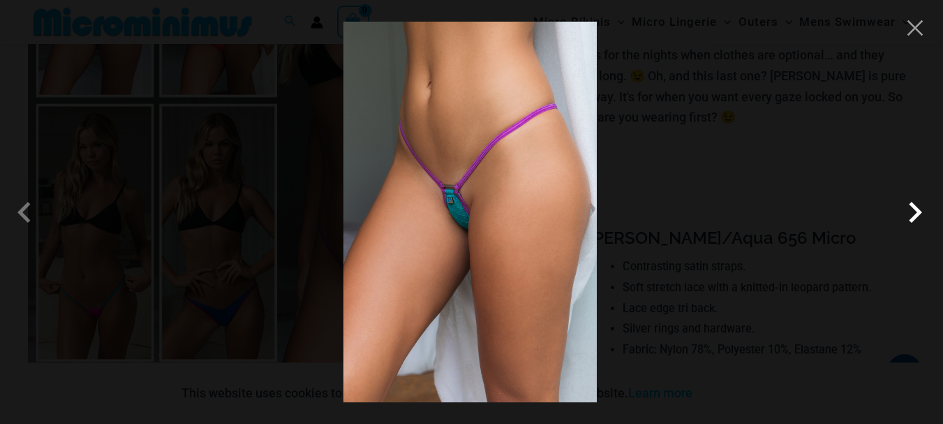
click at [580, 241] on span at bounding box center [550, 270] width 59 height 59
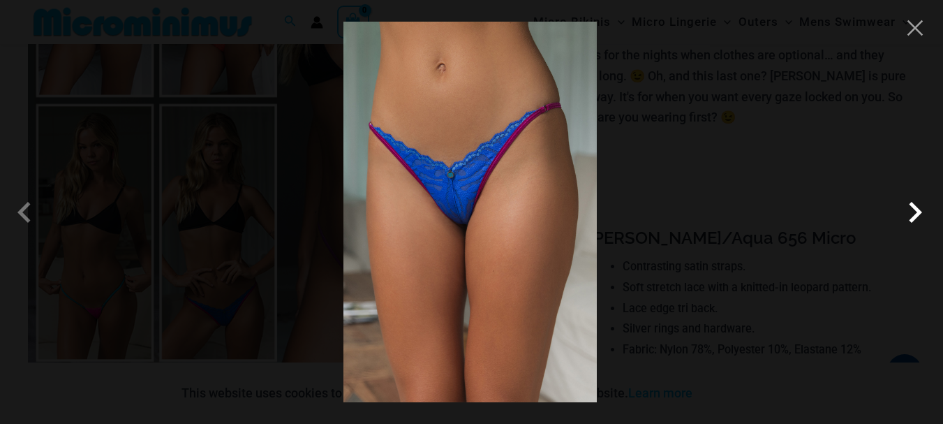
click at [538, 274] on span at bounding box center [510, 301] width 55 height 55
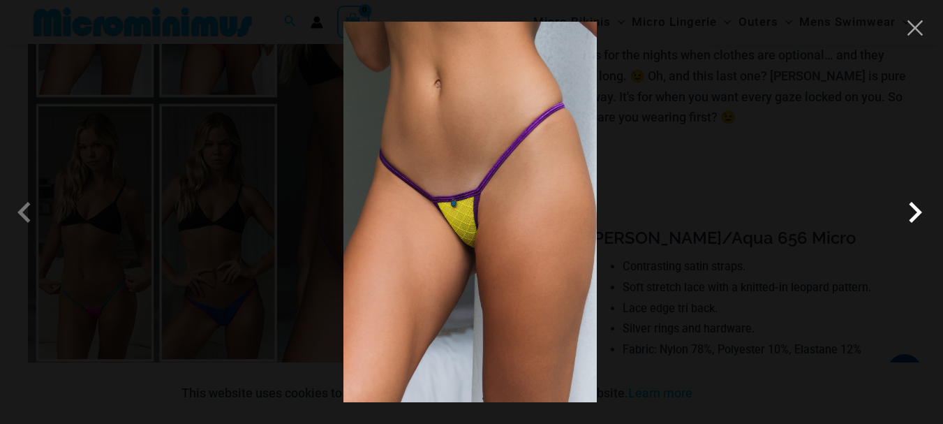
click at [407, 225] on span at bounding box center [379, 252] width 55 height 55
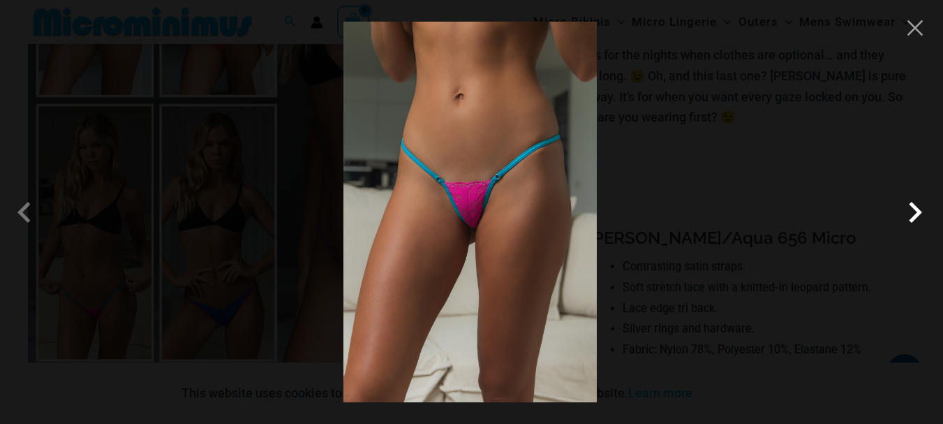
click at [420, 183] on span at bounding box center [390, 153] width 59 height 59
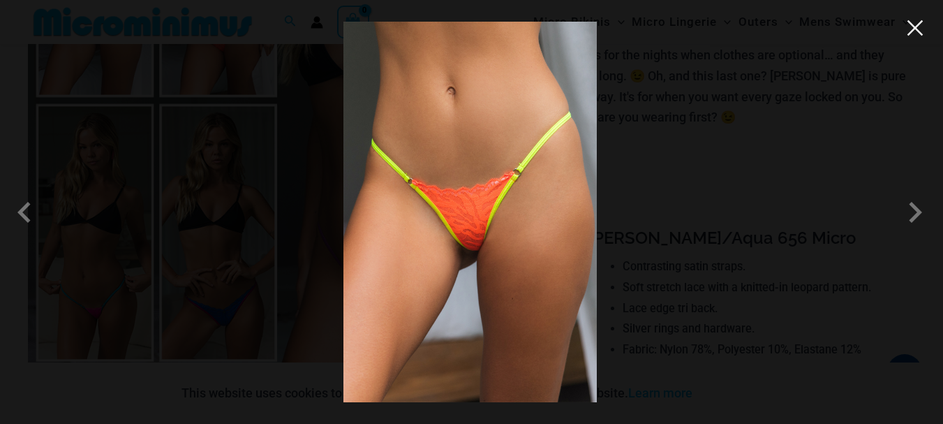
click at [667, 142] on button "Close" at bounding box center [652, 156] width 29 height 29
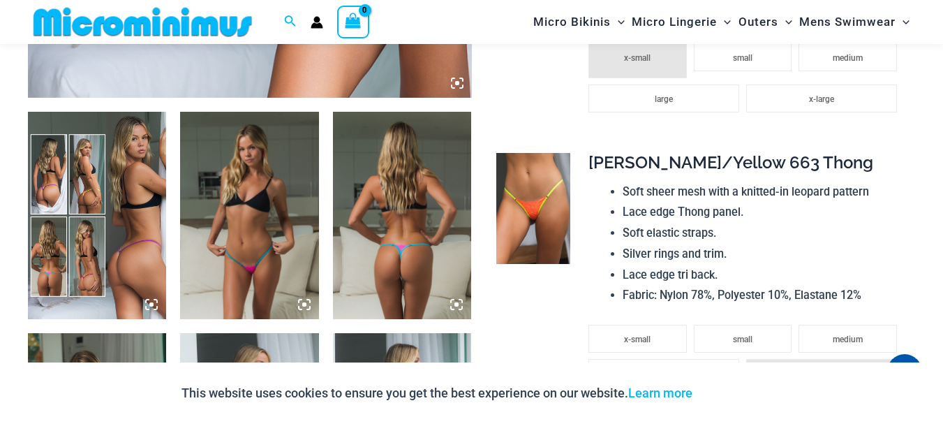
scroll to position [751, 0]
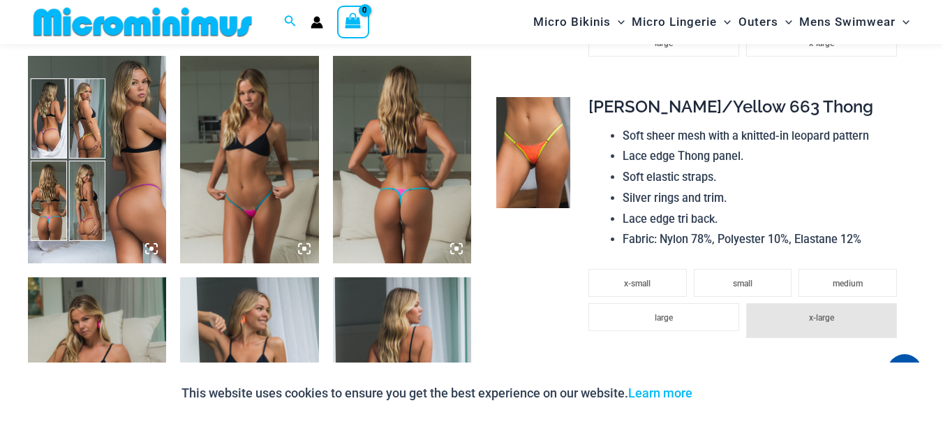
click at [115, 216] on img at bounding box center [97, 160] width 138 height 208
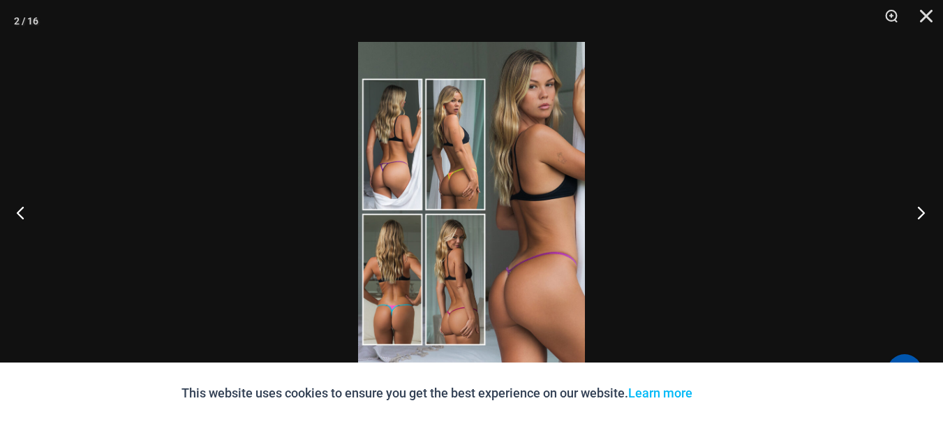
click at [929, 215] on button "Next" at bounding box center [917, 212] width 52 height 70
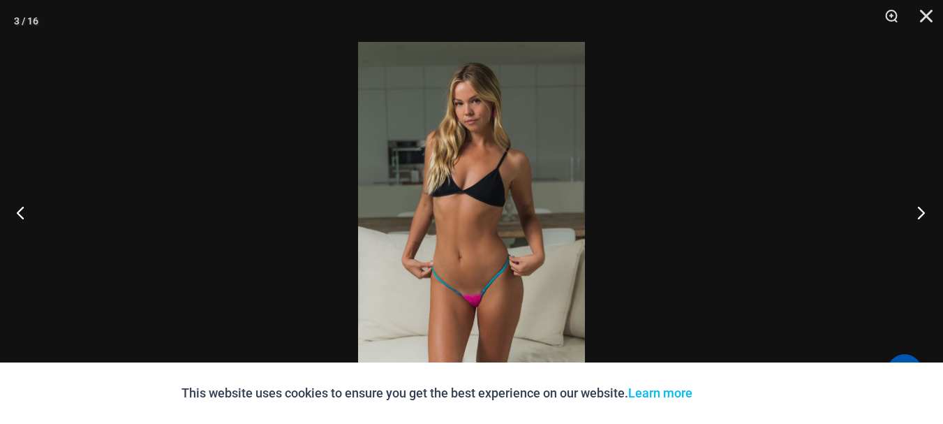
click at [929, 215] on button "Next" at bounding box center [917, 212] width 52 height 70
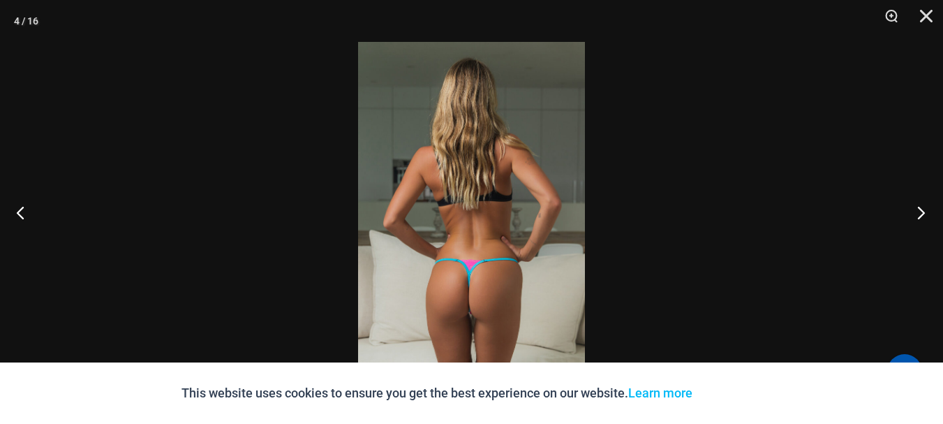
click at [929, 215] on button "Next" at bounding box center [917, 212] width 52 height 70
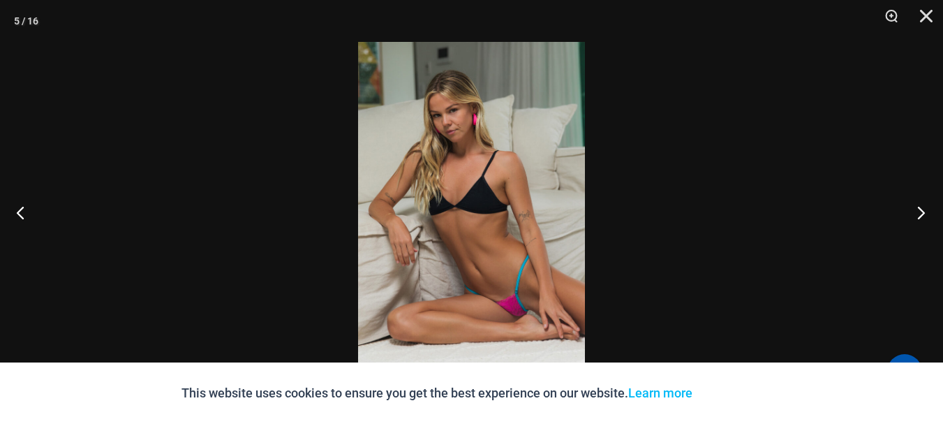
click at [929, 215] on button "Next" at bounding box center [917, 212] width 52 height 70
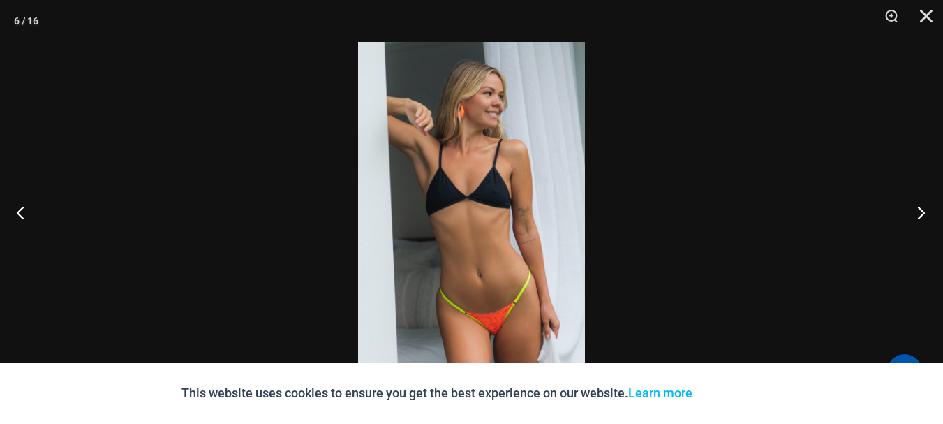
click at [929, 215] on button "Next" at bounding box center [917, 212] width 52 height 70
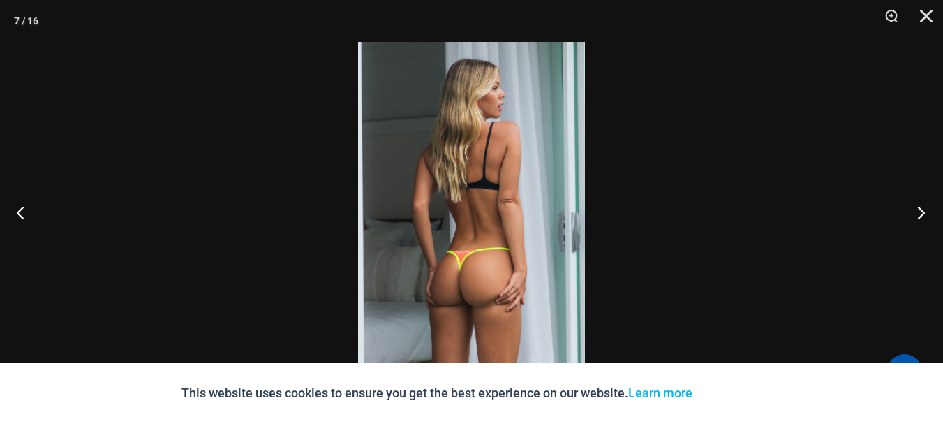
click at [929, 215] on button "Next" at bounding box center [917, 212] width 52 height 70
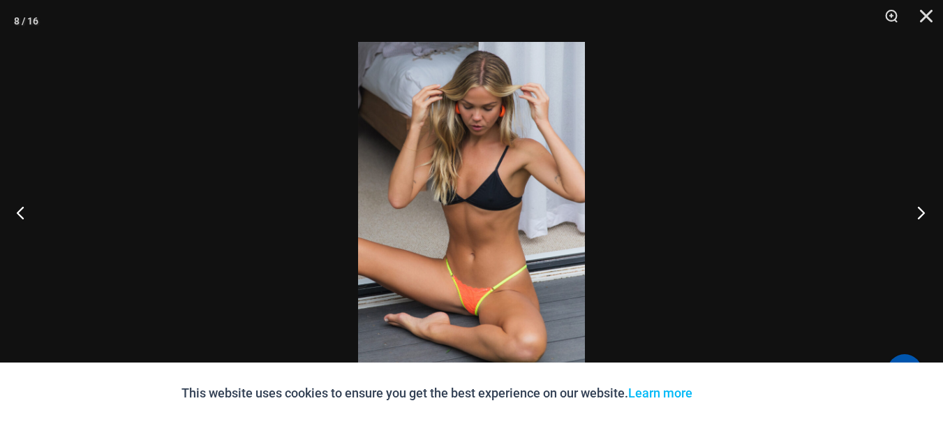
click at [929, 215] on button "Next" at bounding box center [917, 212] width 52 height 70
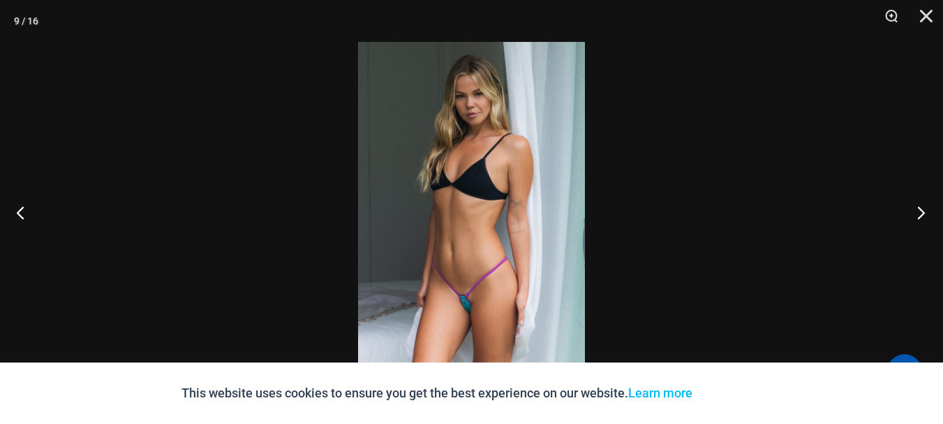
click at [928, 215] on button "Next" at bounding box center [917, 212] width 52 height 70
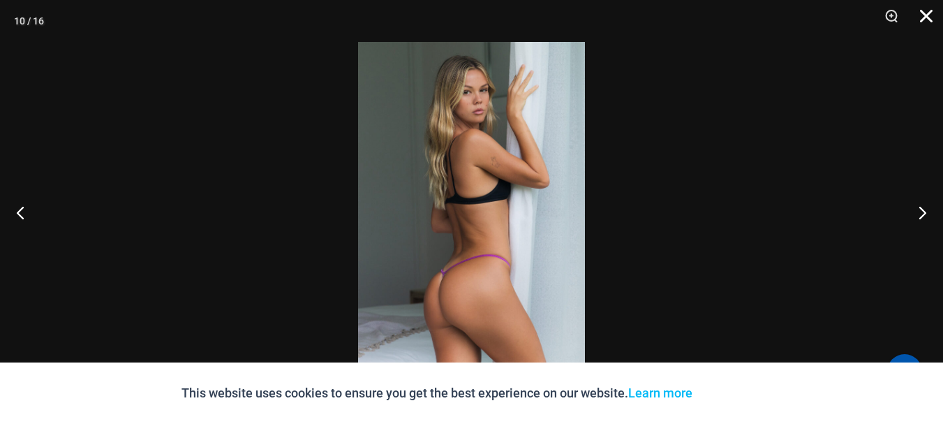
click at [920, 14] on button "Close" at bounding box center [921, 21] width 35 height 42
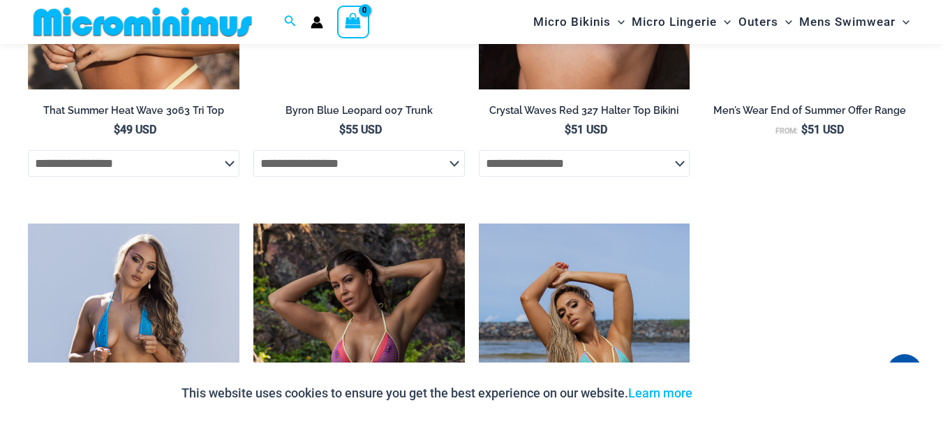
scroll to position [3623, 0]
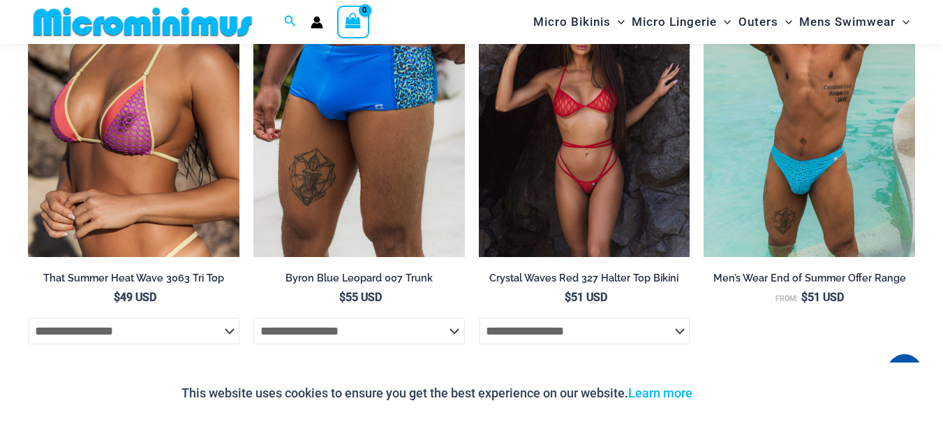
click at [623, 242] on img at bounding box center [585, 98] width 212 height 317
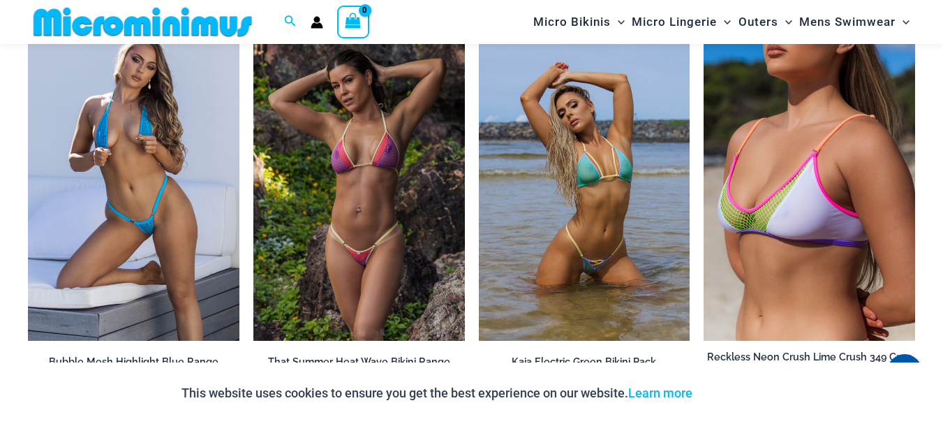
scroll to position [4000, 0]
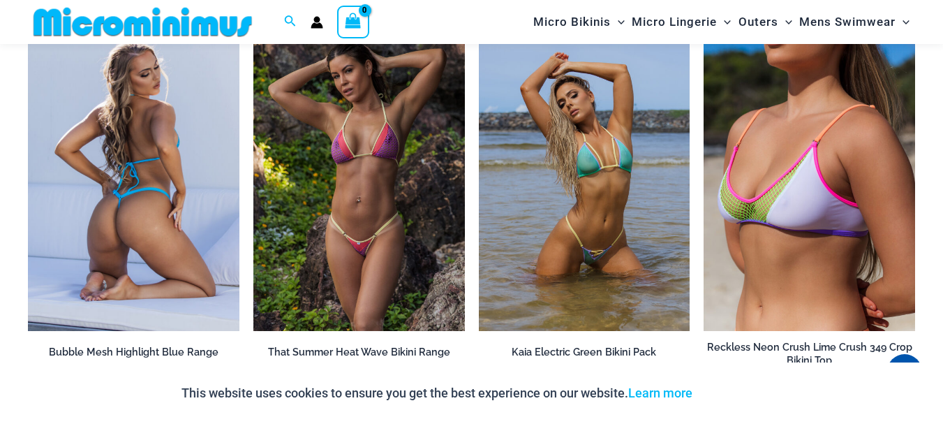
click at [122, 212] on img at bounding box center [134, 172] width 212 height 317
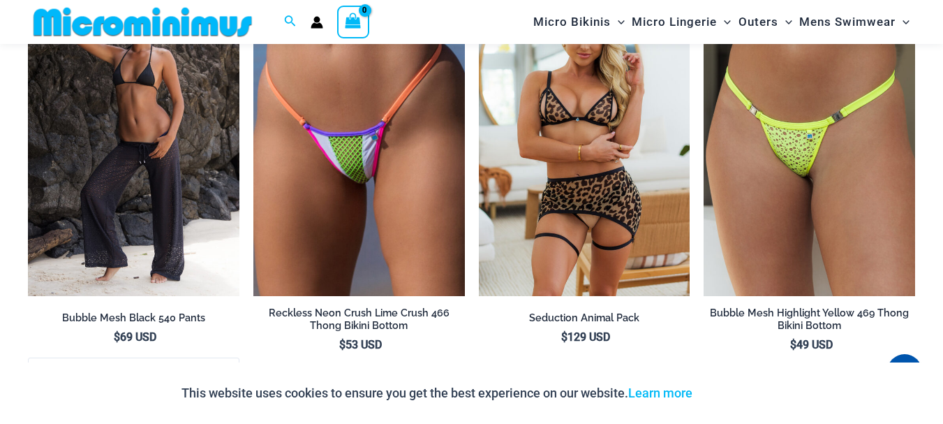
scroll to position [4055, 0]
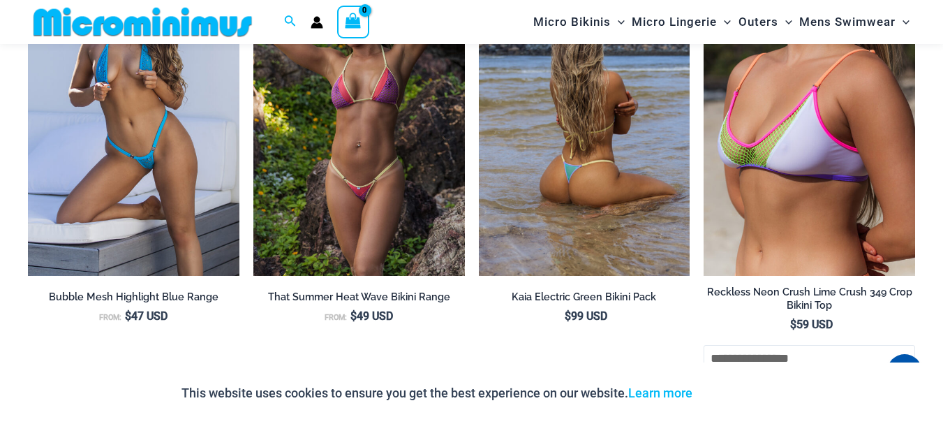
click at [578, 191] on img at bounding box center [585, 117] width 212 height 317
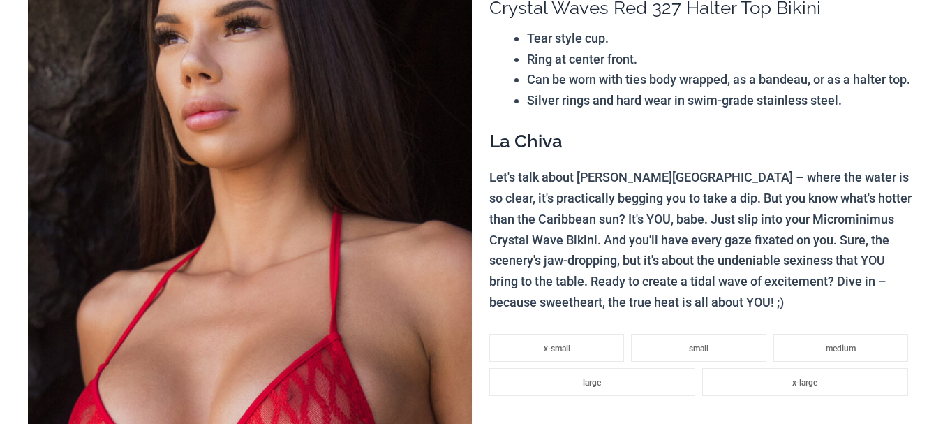
scroll to position [341, 0]
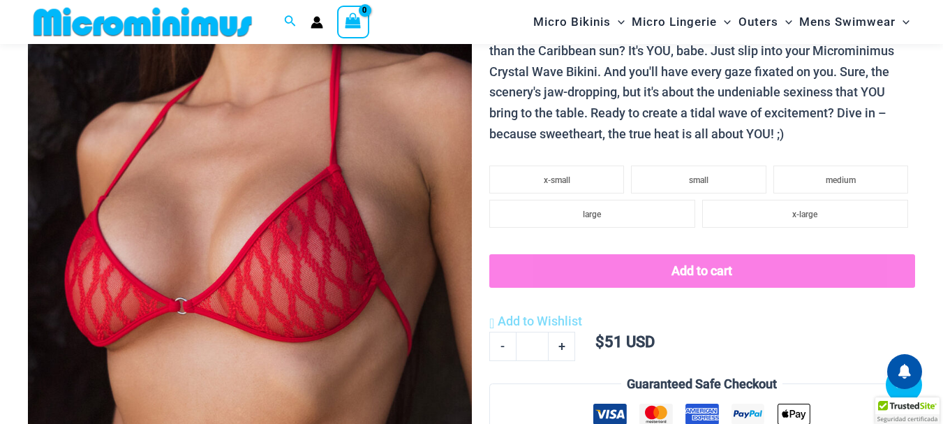
drag, startPoint x: 946, startPoint y: 21, endPoint x: 934, endPoint y: 123, distance: 102.6
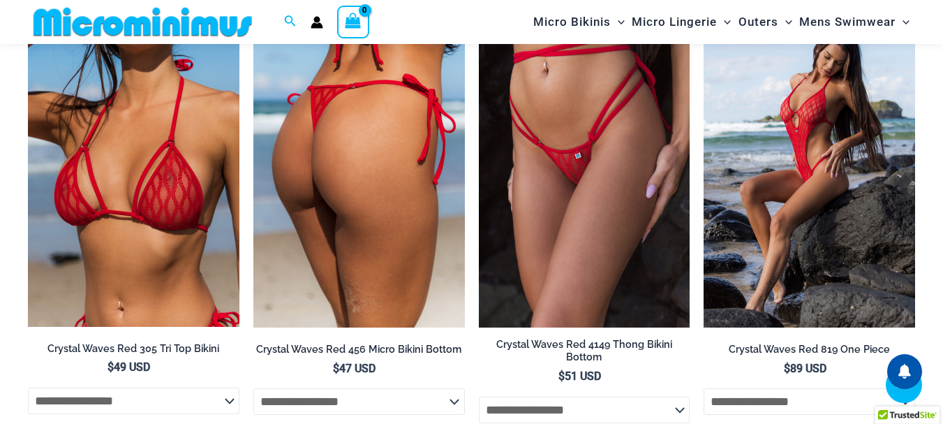
scroll to position [1272, 0]
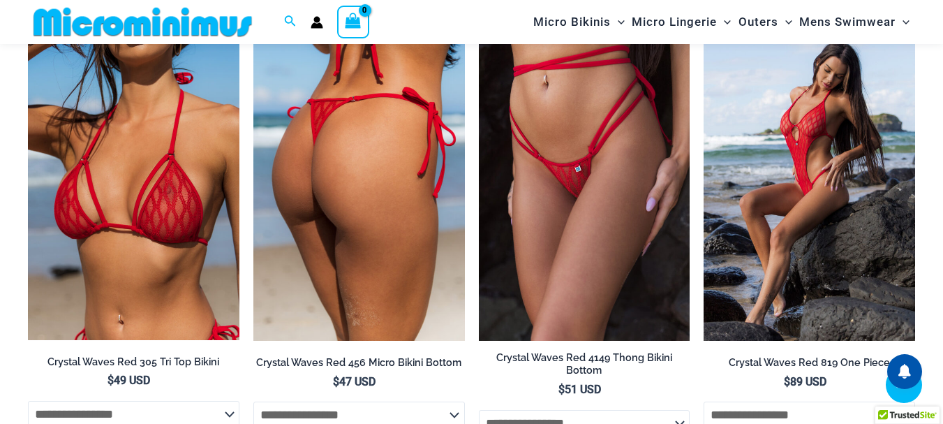
click at [388, 144] on img at bounding box center [359, 182] width 212 height 317
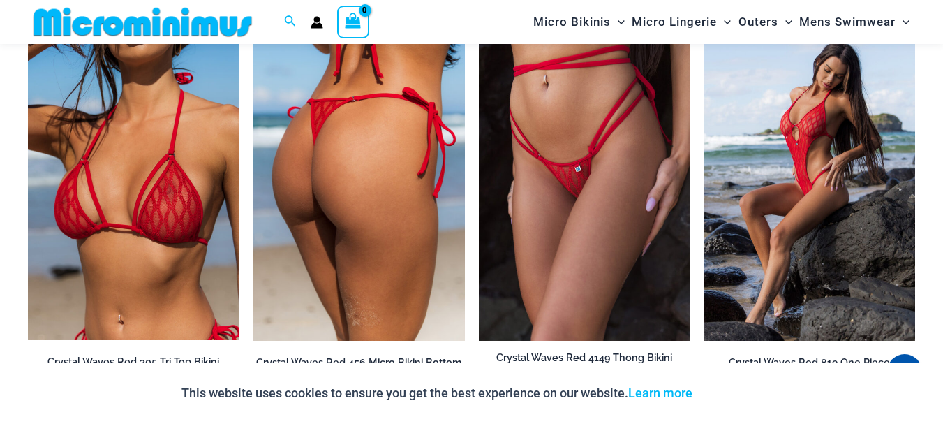
scroll to position [1258, 0]
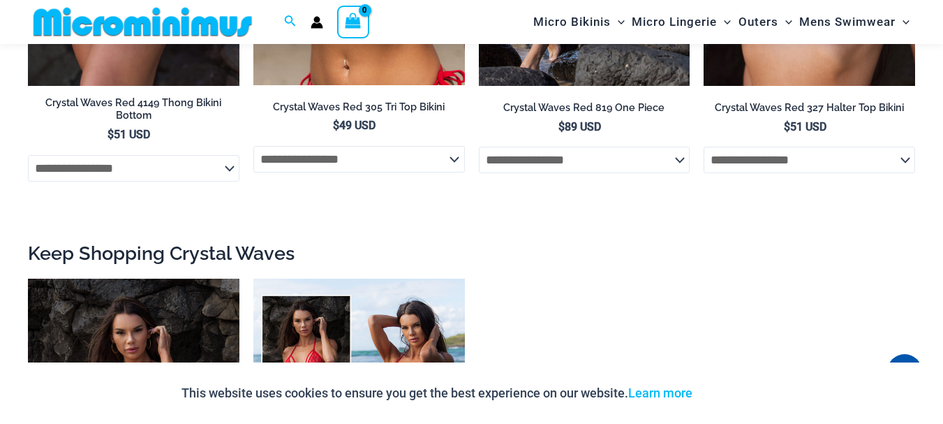
scroll to position [1932, 0]
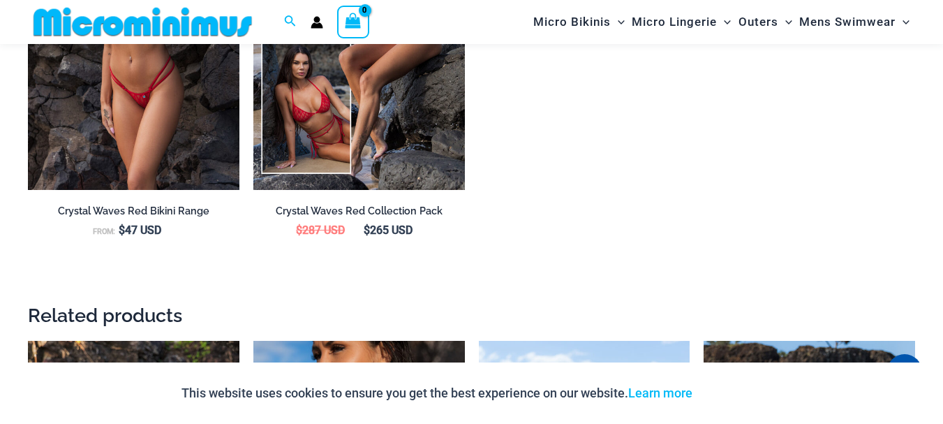
drag, startPoint x: 945, startPoint y: 22, endPoint x: 943, endPoint y: 177, distance: 154.3
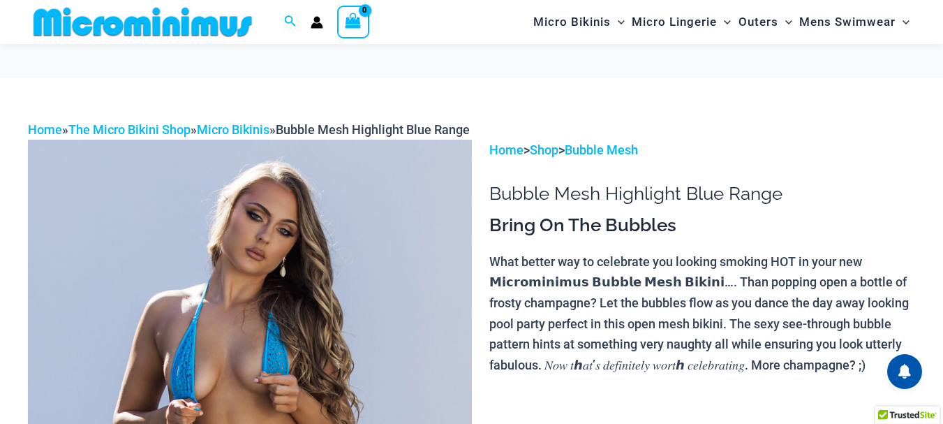
scroll to position [30, 0]
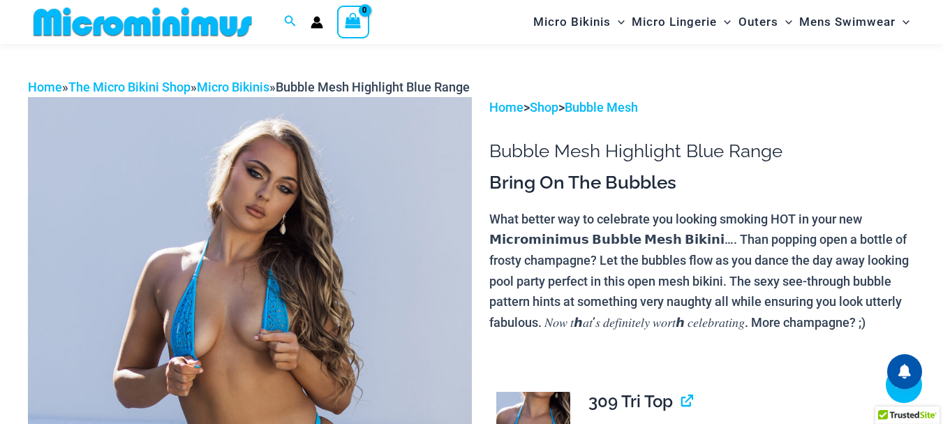
click at [299, 115] on img at bounding box center [250, 429] width 444 height 665
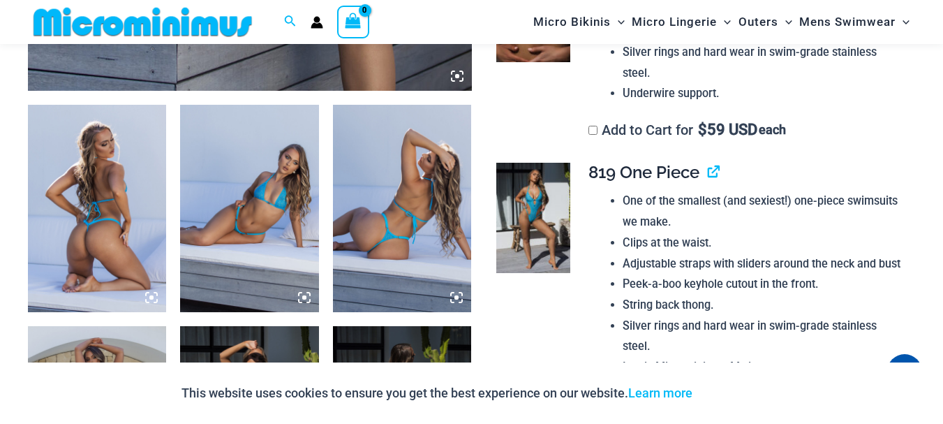
scroll to position [772, 0]
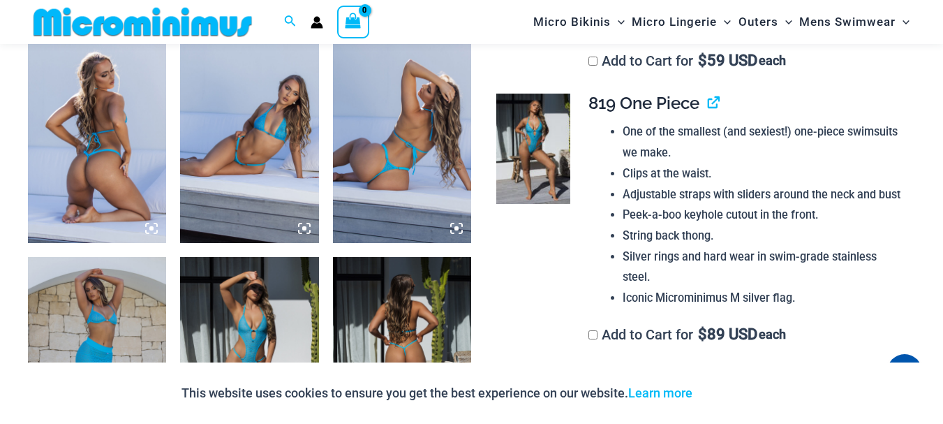
click at [94, 161] on img at bounding box center [97, 140] width 138 height 208
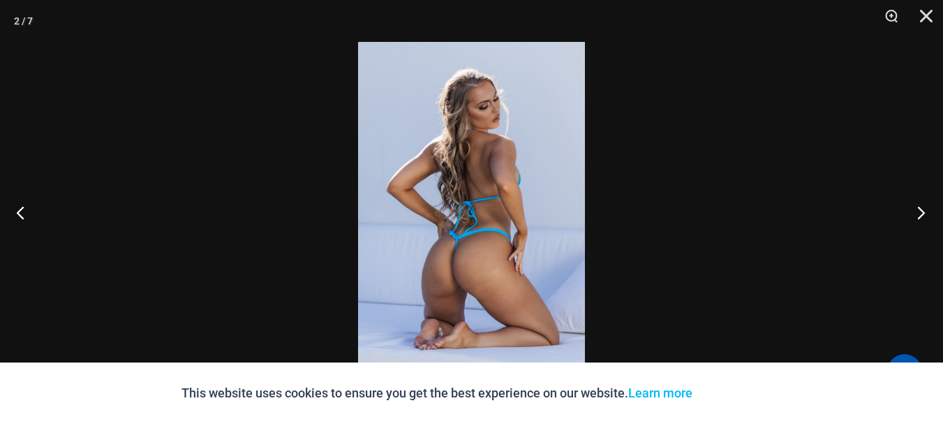
click at [922, 215] on button "Next" at bounding box center [917, 212] width 52 height 70
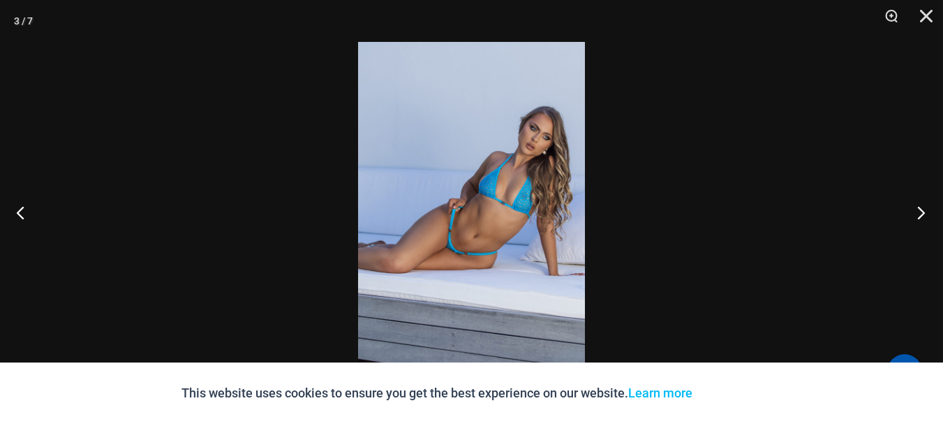
click at [922, 215] on button "Next" at bounding box center [917, 212] width 52 height 70
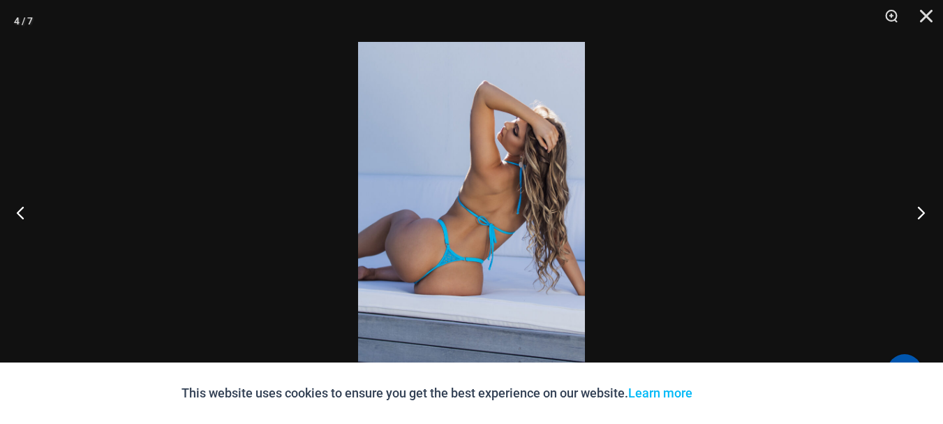
click at [922, 215] on button "Next" at bounding box center [917, 212] width 52 height 70
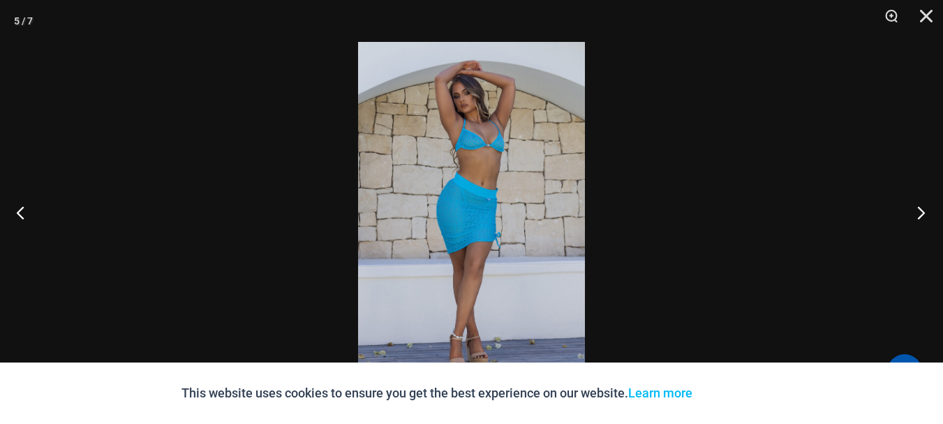
click at [922, 215] on button "Next" at bounding box center [917, 212] width 52 height 70
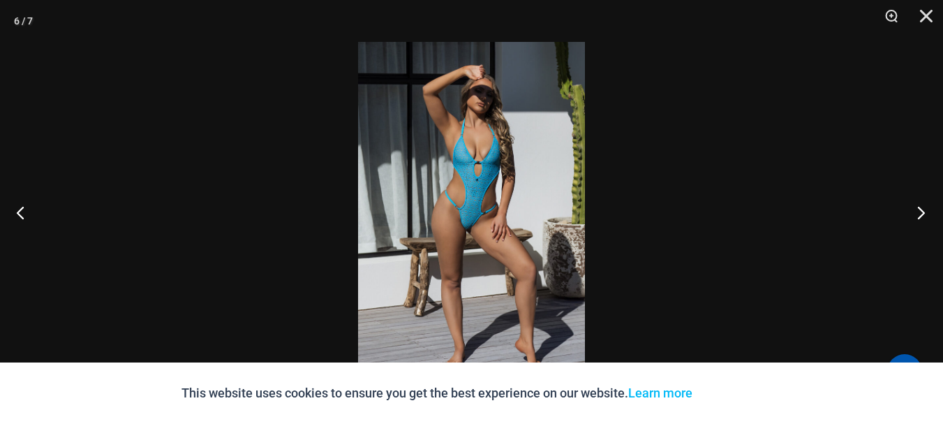
click at [922, 215] on button "Next" at bounding box center [917, 212] width 52 height 70
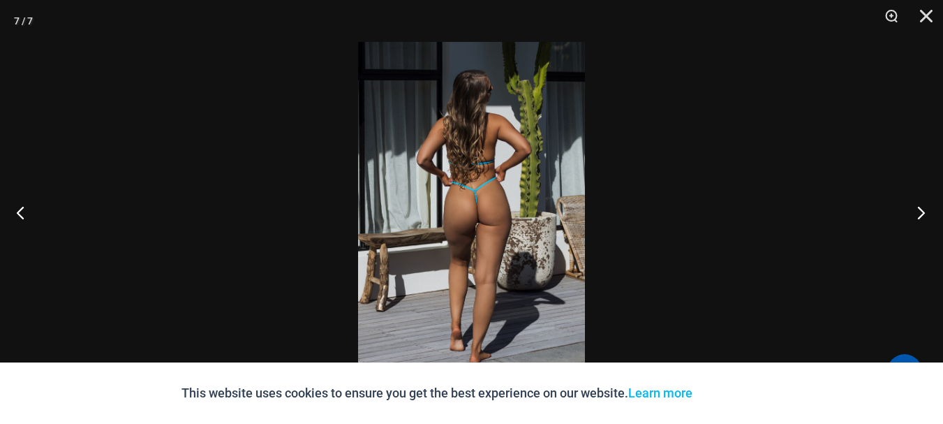
click at [922, 215] on button "Next" at bounding box center [917, 212] width 52 height 70
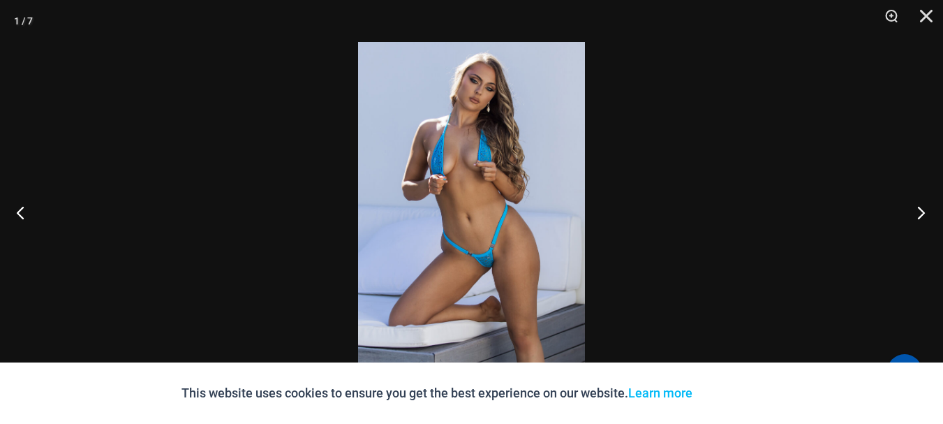
click at [922, 215] on button "Next" at bounding box center [917, 212] width 52 height 70
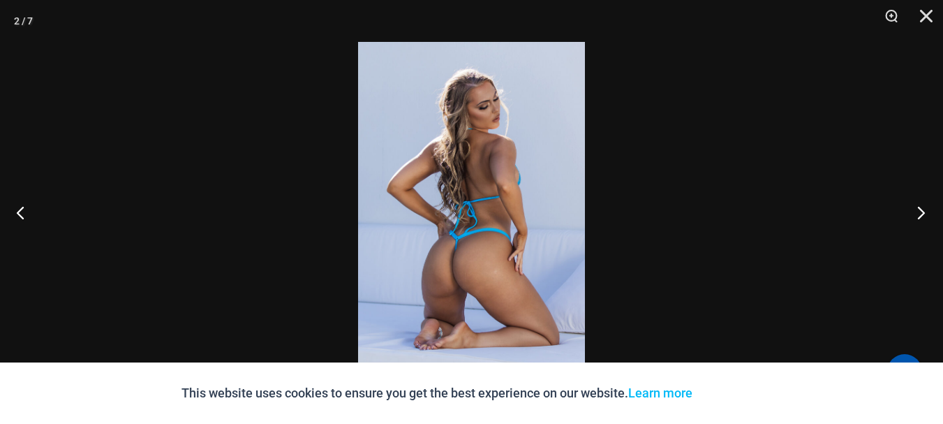
click at [922, 215] on button "Next" at bounding box center [917, 212] width 52 height 70
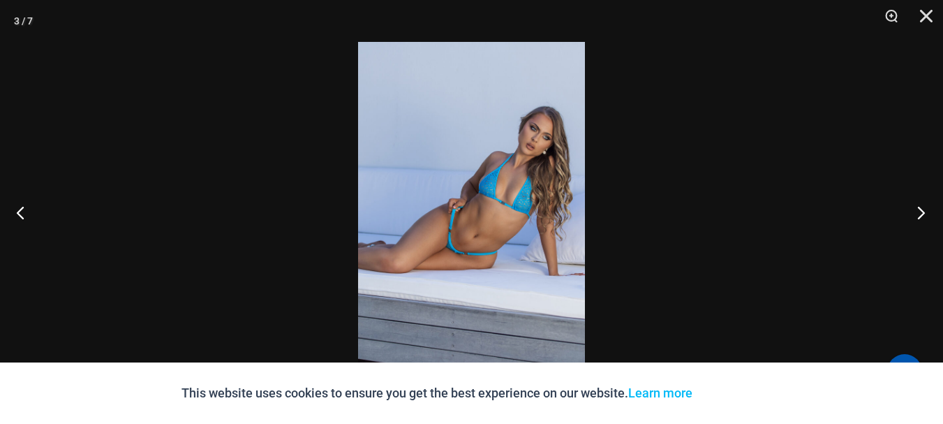
click at [922, 215] on button "Next" at bounding box center [917, 212] width 52 height 70
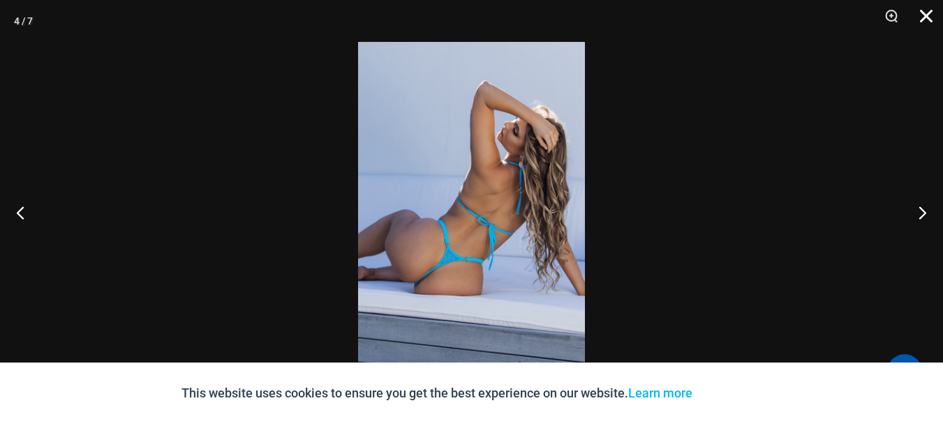
click at [920, 21] on button "Close" at bounding box center [921, 21] width 35 height 42
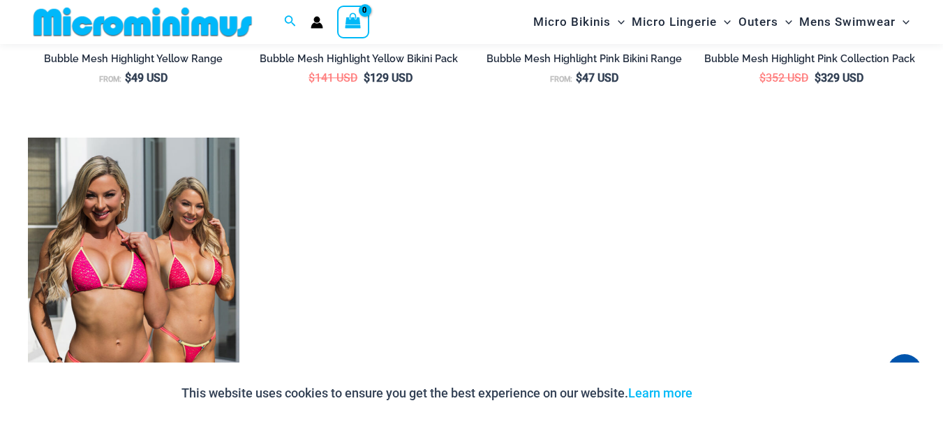
scroll to position [2238, 0]
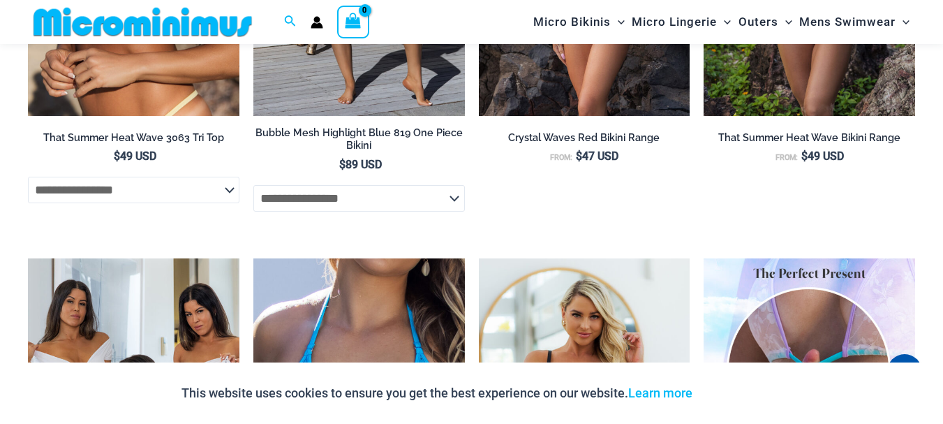
scroll to position [1733, 0]
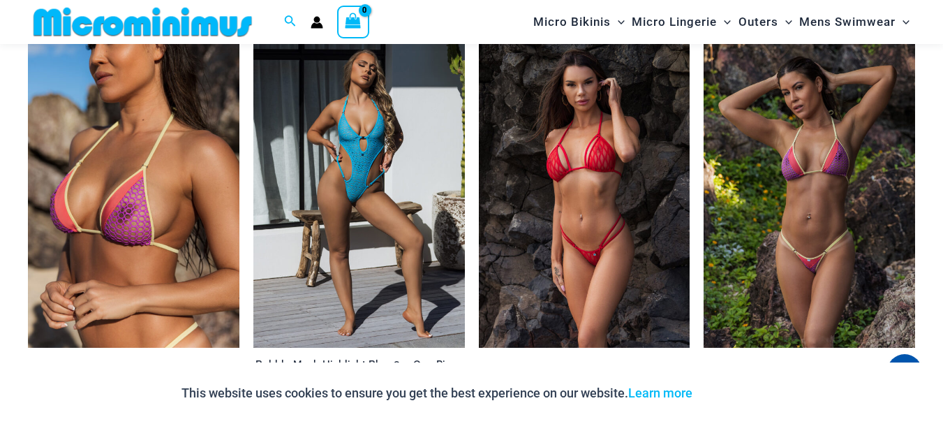
drag, startPoint x: 953, startPoint y: 15, endPoint x: 946, endPoint y: 163, distance: 147.5
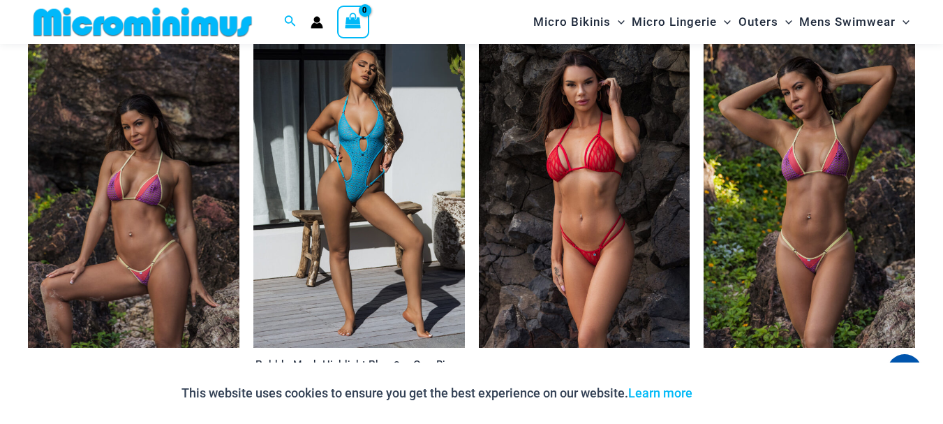
click at [168, 186] on img at bounding box center [134, 189] width 212 height 317
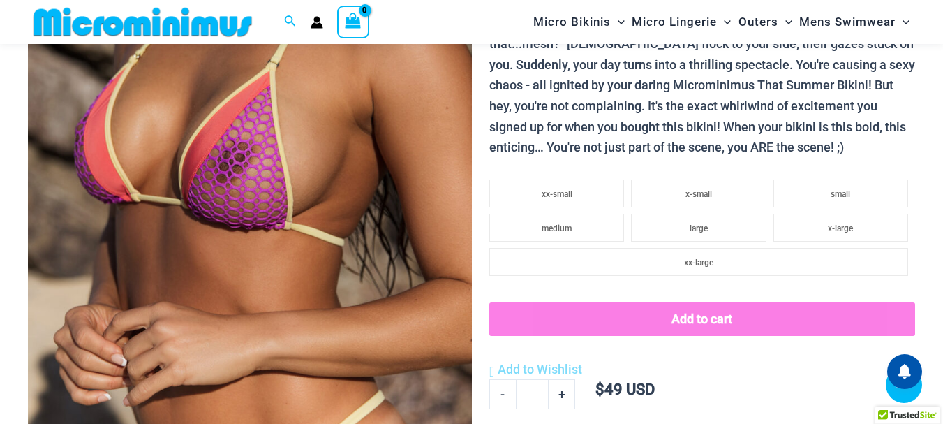
scroll to position [714, 0]
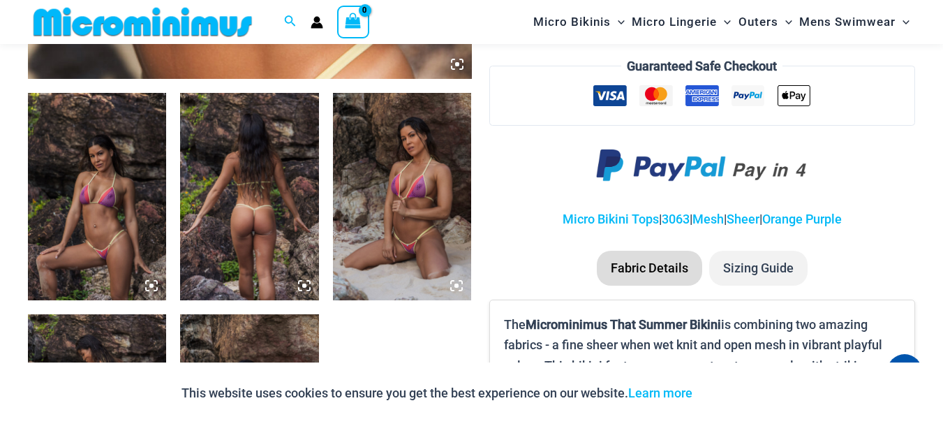
click at [133, 231] on img at bounding box center [97, 197] width 138 height 208
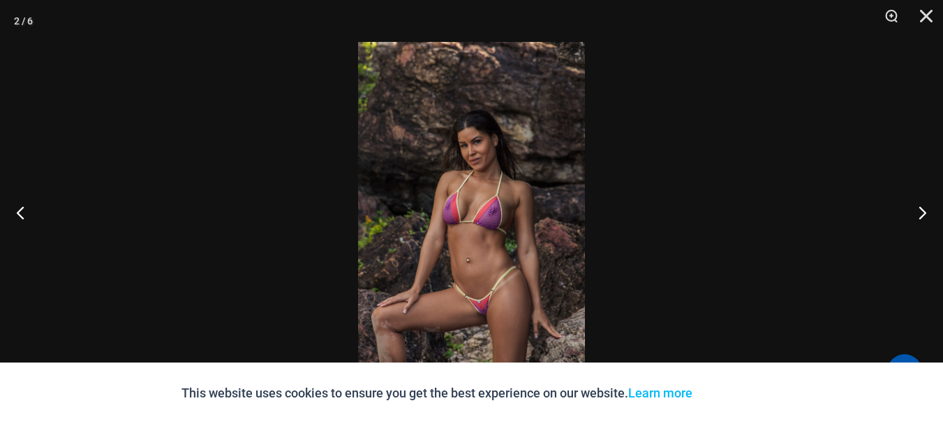
click at [448, 266] on img at bounding box center [471, 212] width 227 height 340
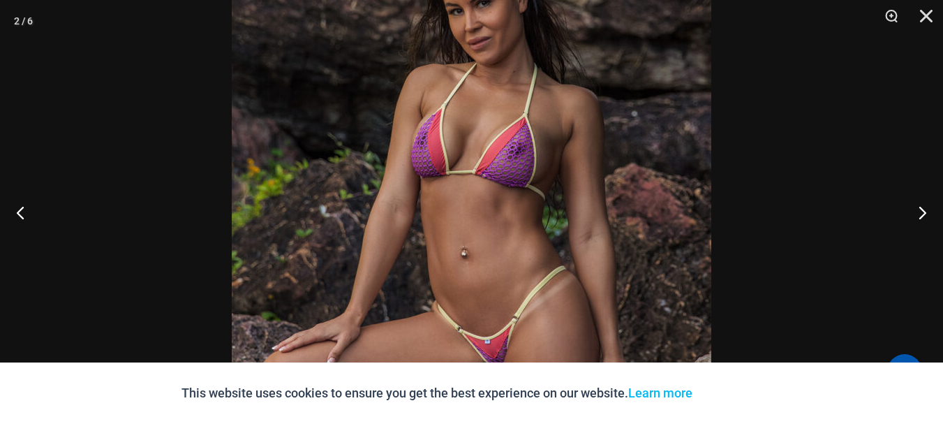
click at [465, 325] on img at bounding box center [472, 151] width 480 height 719
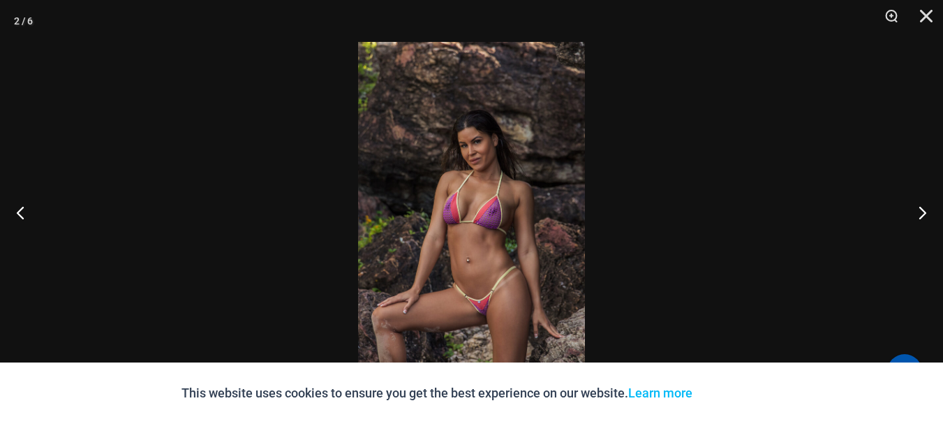
click at [465, 325] on img at bounding box center [471, 212] width 227 height 340
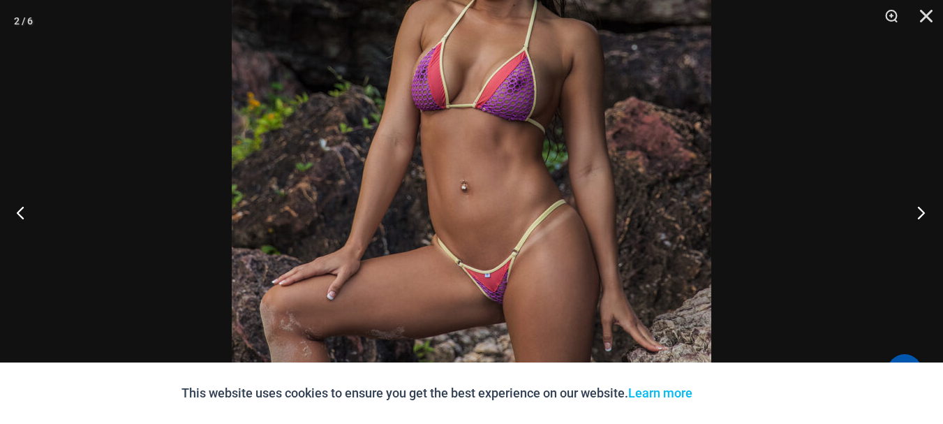
click at [923, 212] on button "Next" at bounding box center [917, 212] width 52 height 70
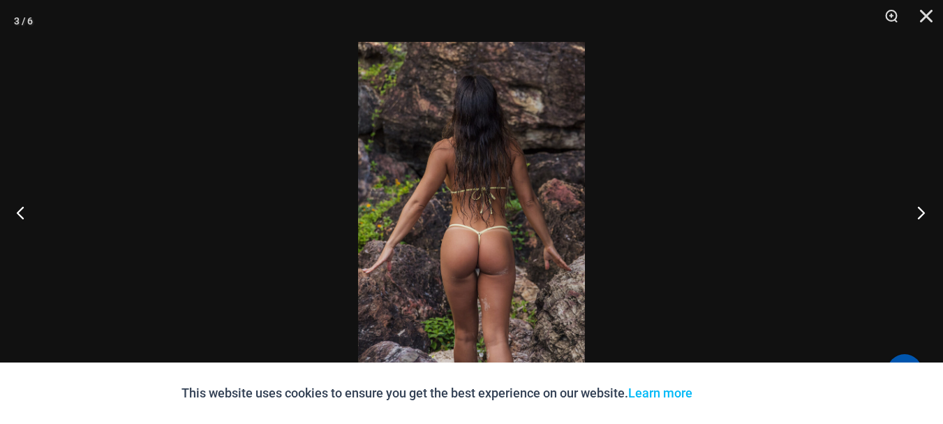
click at [923, 212] on button "Next" at bounding box center [917, 212] width 52 height 70
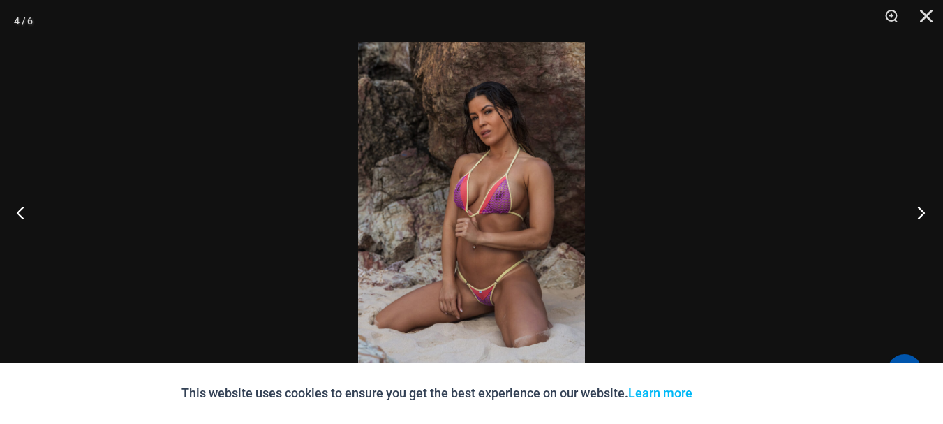
click at [923, 212] on button "Next" at bounding box center [917, 212] width 52 height 70
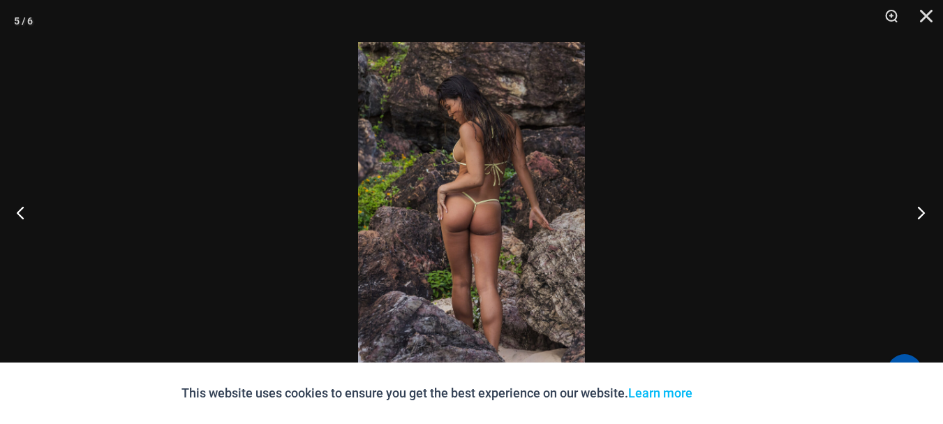
click at [923, 212] on button "Next" at bounding box center [917, 212] width 52 height 70
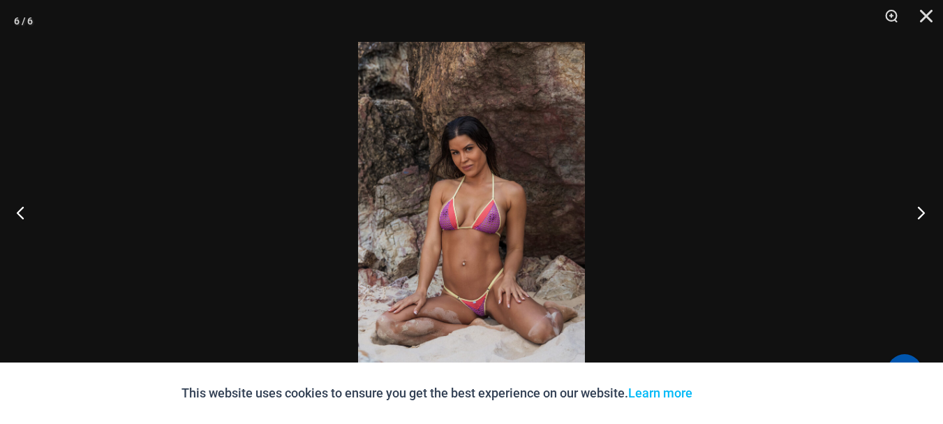
click at [923, 212] on button "Next" at bounding box center [917, 212] width 52 height 70
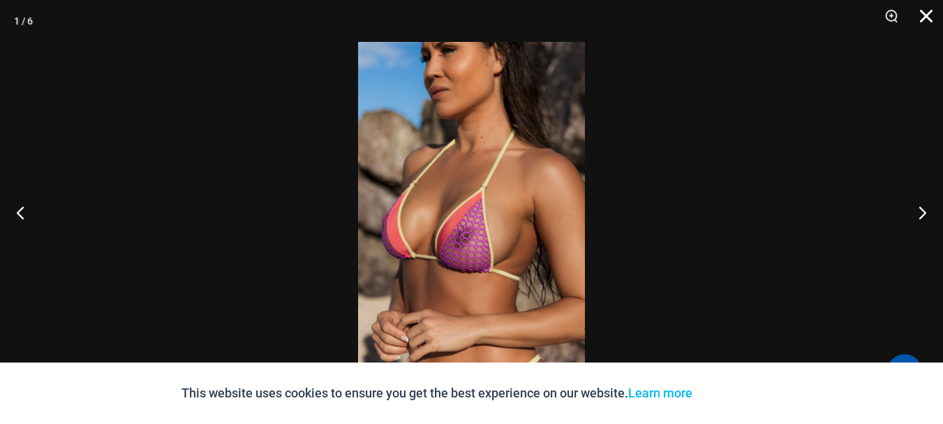
click at [926, 10] on button "Close" at bounding box center [921, 21] width 35 height 42
